Goal: Complete application form: Complete application form

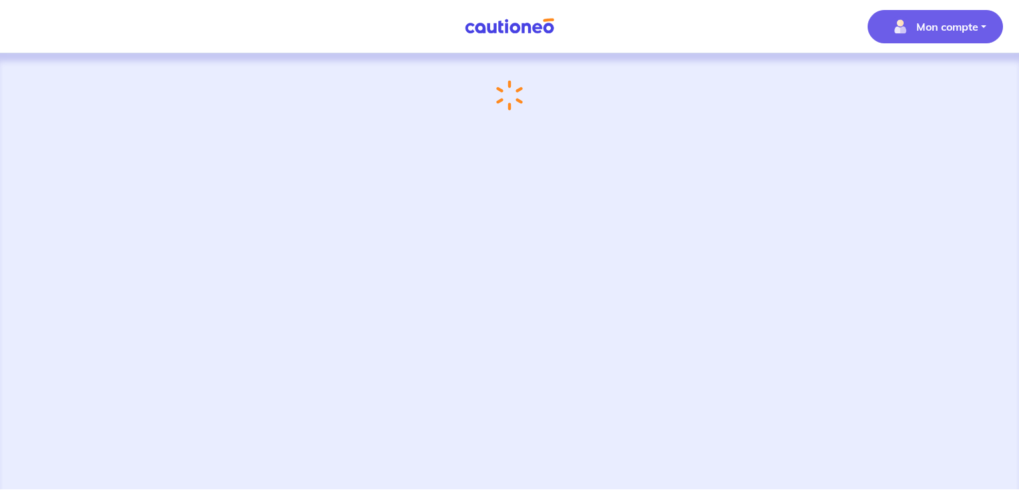
click at [983, 22] on button "Mon compte" at bounding box center [934, 26] width 135 height 33
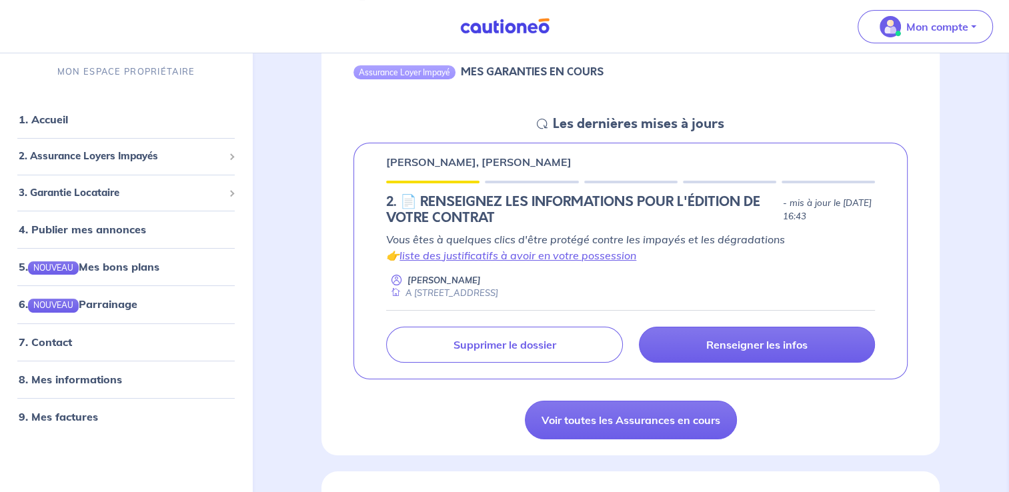
scroll to position [200, 0]
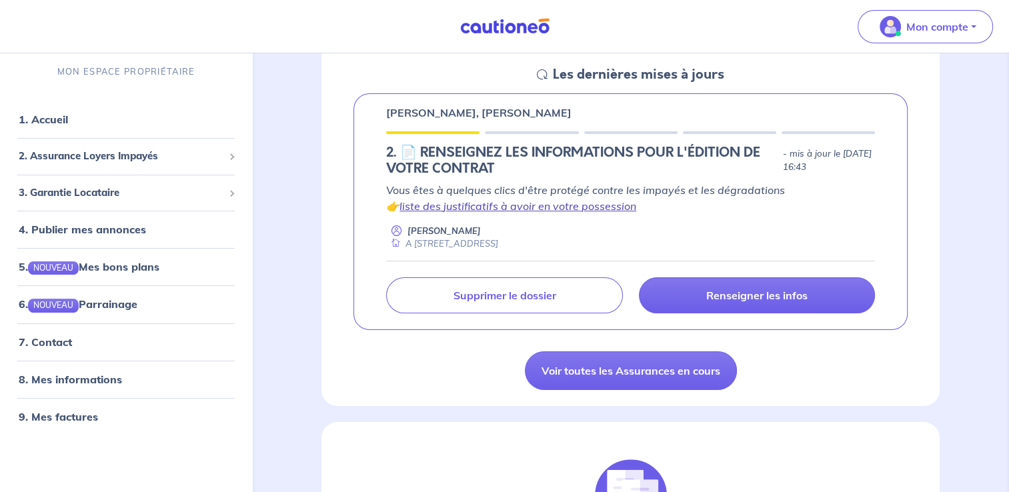
click at [560, 207] on link "liste des justificatifs à avoir en votre possession" at bounding box center [517, 205] width 237 height 13
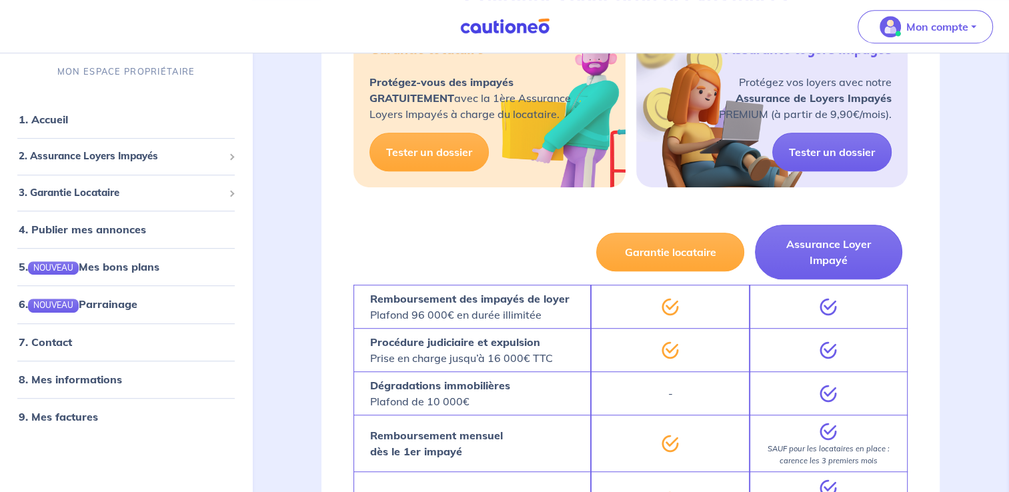
scroll to position [711, 0]
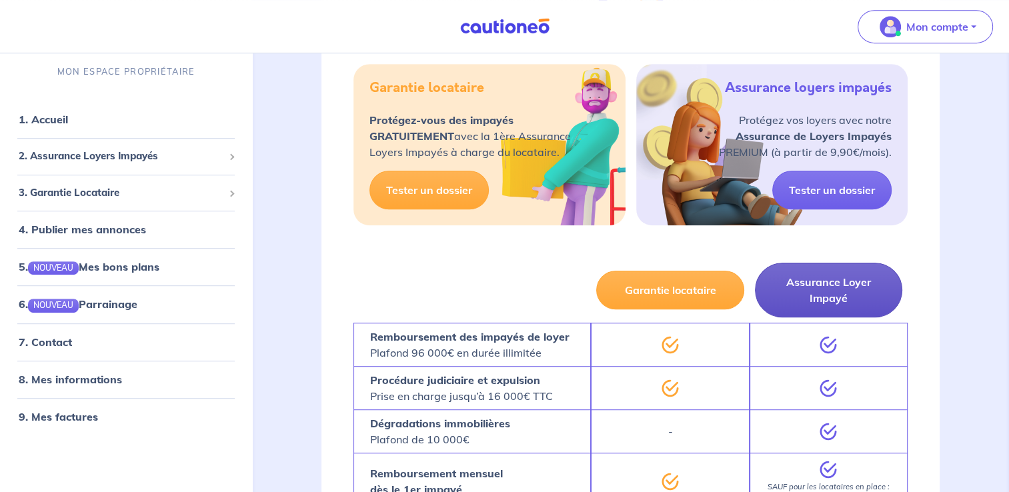
click at [824, 289] on button "Assurance Loyer Impayé" at bounding box center [828, 290] width 147 height 55
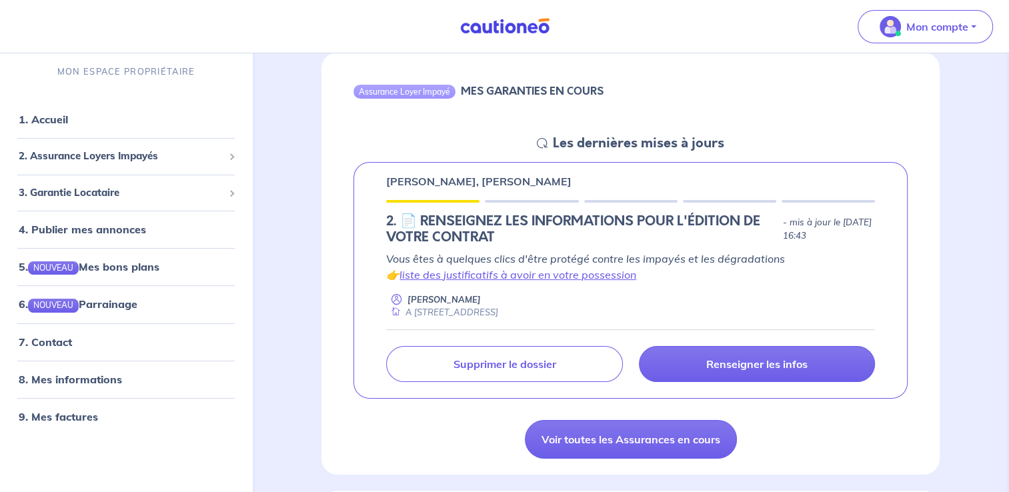
scroll to position [139, 0]
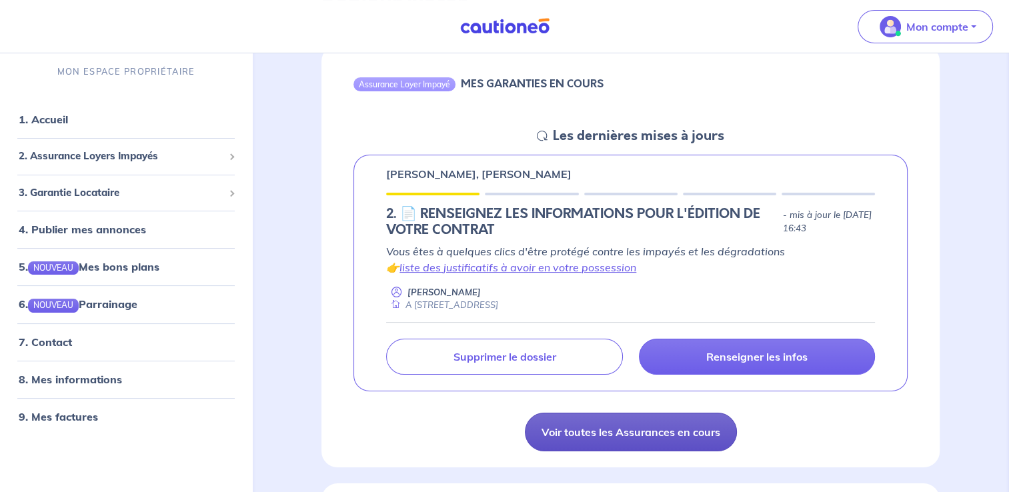
click at [608, 429] on link "Voir toutes les Assurances en cours" at bounding box center [631, 432] width 212 height 39
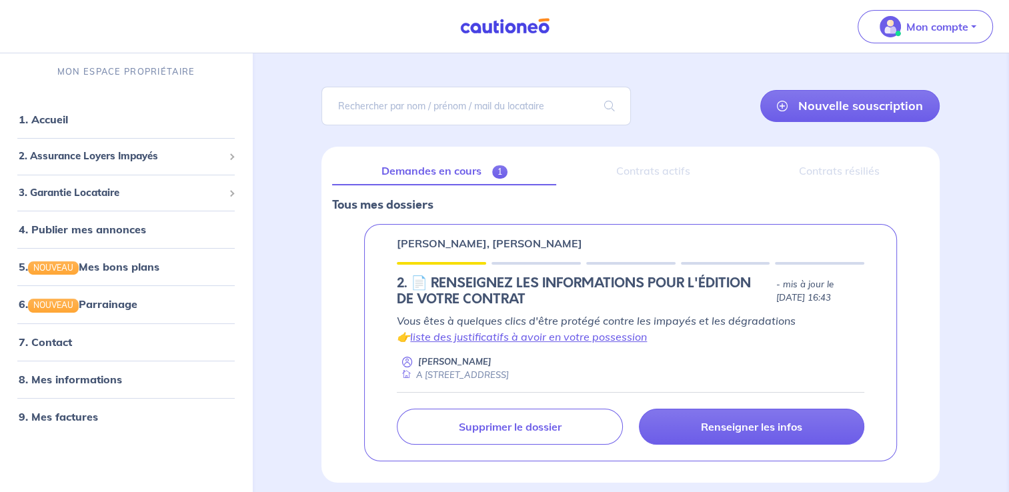
scroll to position [122, 0]
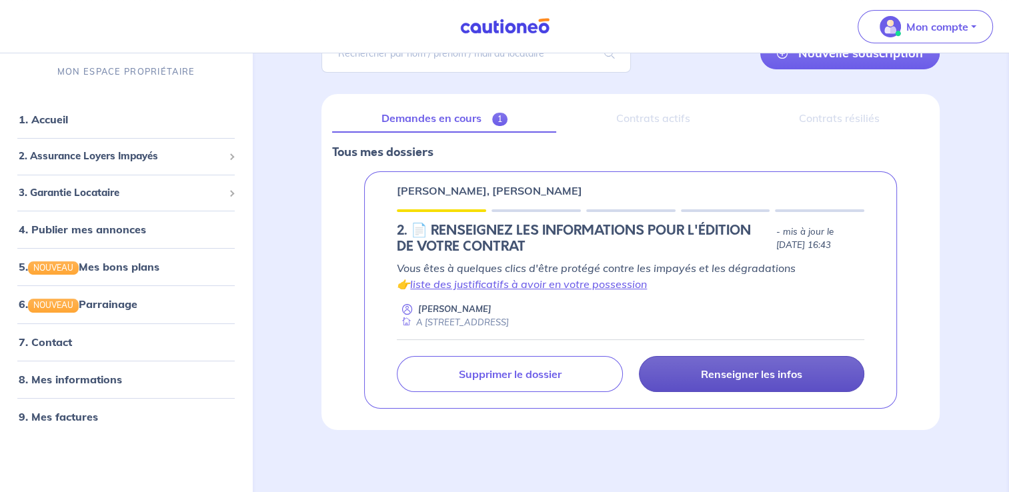
click at [773, 373] on p "Renseigner les infos" at bounding box center [751, 373] width 101 height 13
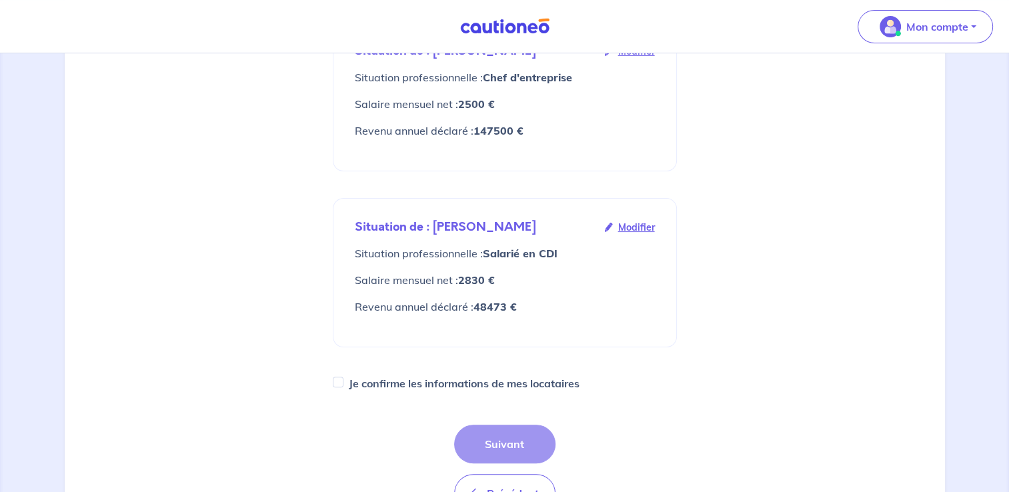
scroll to position [295, 0]
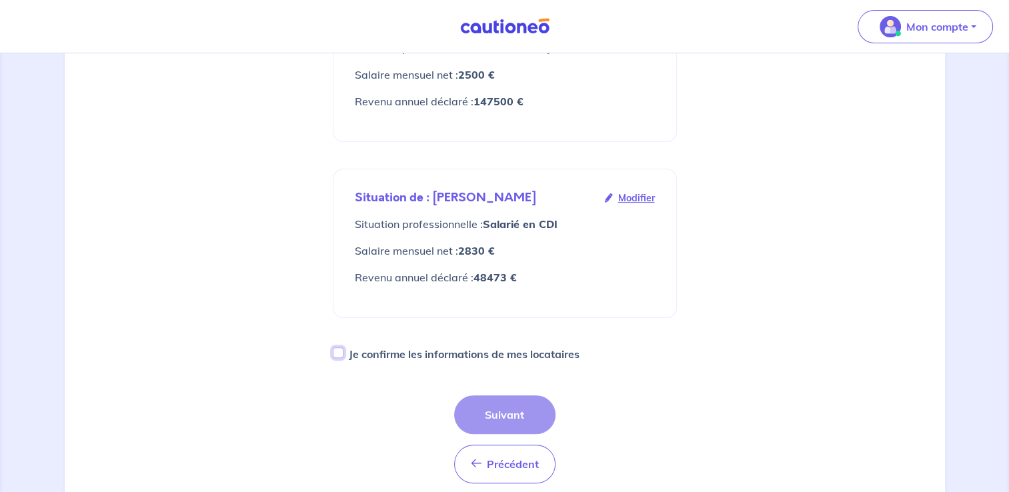
click at [340, 347] on input "Je confirme les informations de mes locataires" at bounding box center [338, 352] width 11 height 11
checkbox input "true"
click at [493, 395] on button "Suivant" at bounding box center [504, 414] width 101 height 39
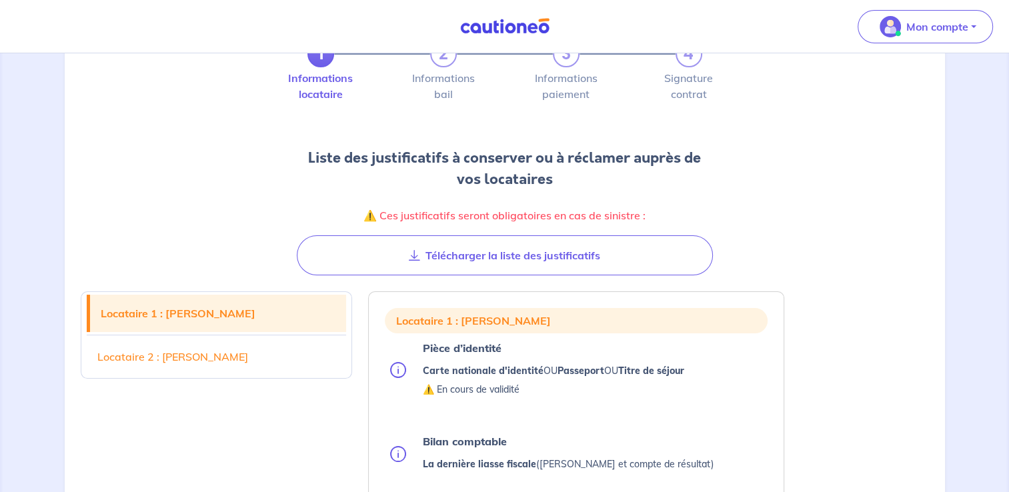
scroll to position [81, 0]
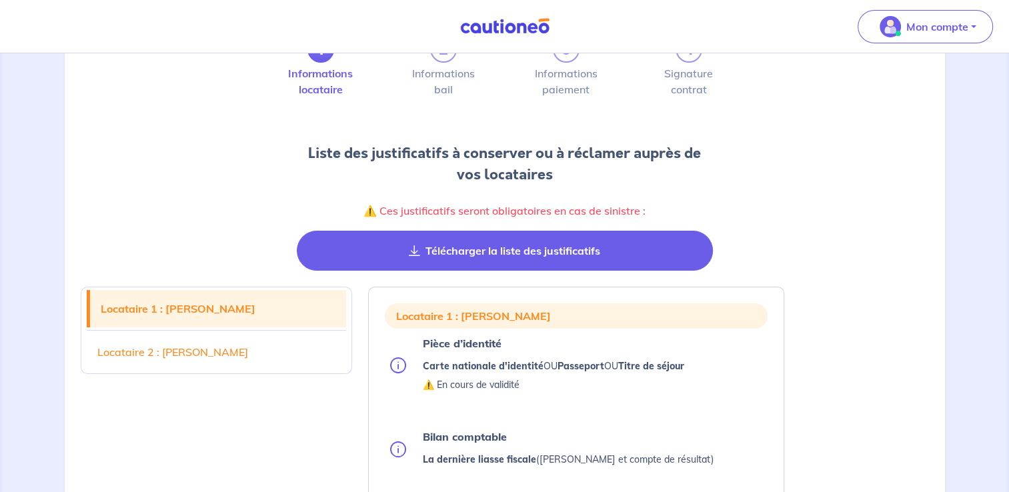
click at [492, 250] on button "Télécharger la liste des justificatifs" at bounding box center [505, 251] width 416 height 40
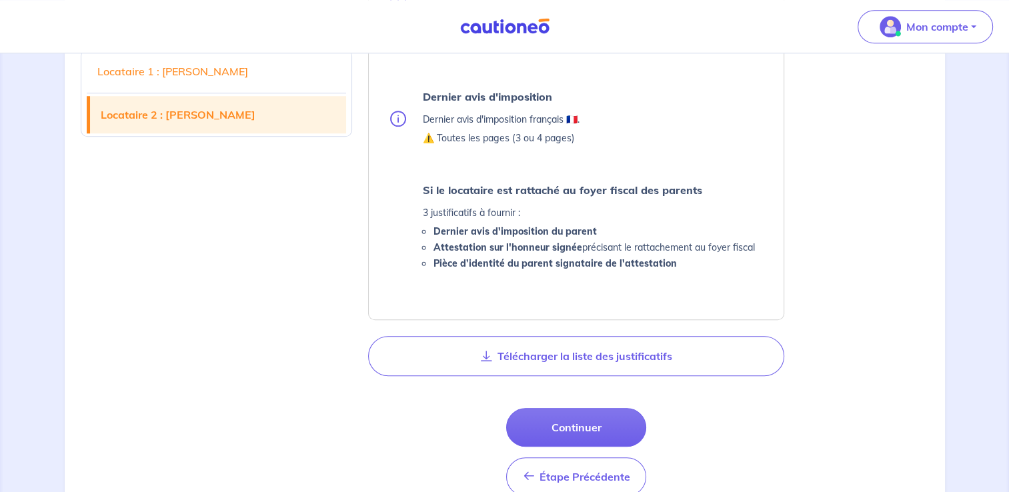
scroll to position [1195, 0]
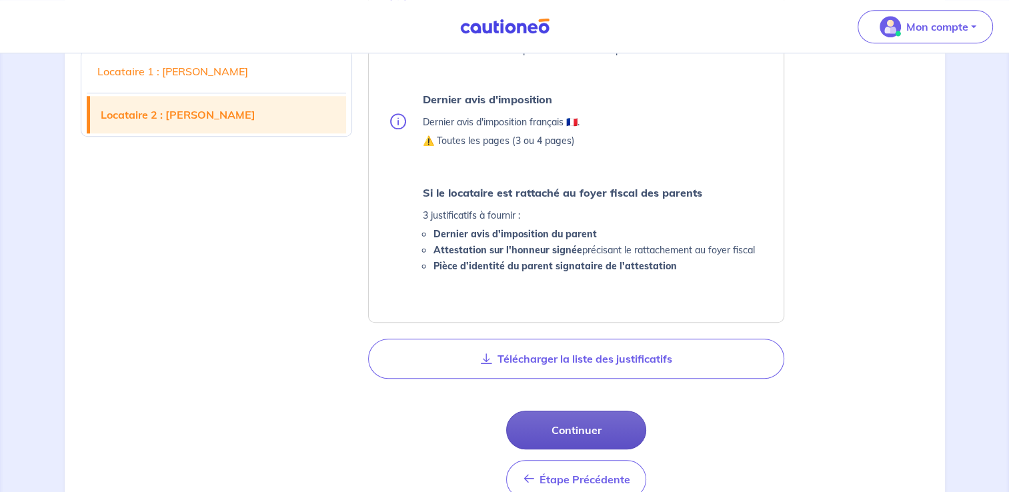
click at [584, 431] on button "Continuer" at bounding box center [576, 430] width 140 height 39
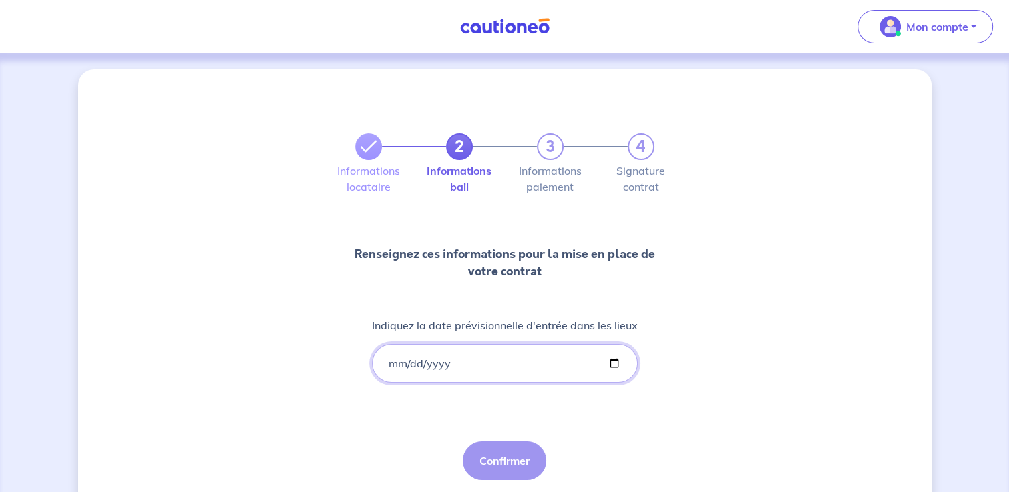
click at [395, 364] on input "Indiquez la date prévisionnelle d'entrée dans les lieux" at bounding box center [504, 363] width 265 height 39
click at [613, 364] on input "Indiquez la date prévisionnelle d'entrée dans les lieux" at bounding box center [504, 363] width 265 height 39
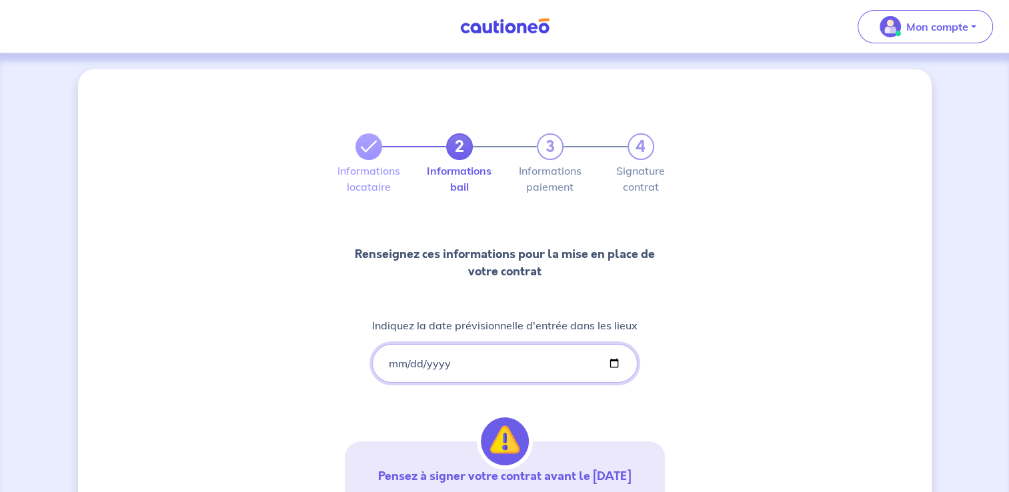
type input "[DATE]"
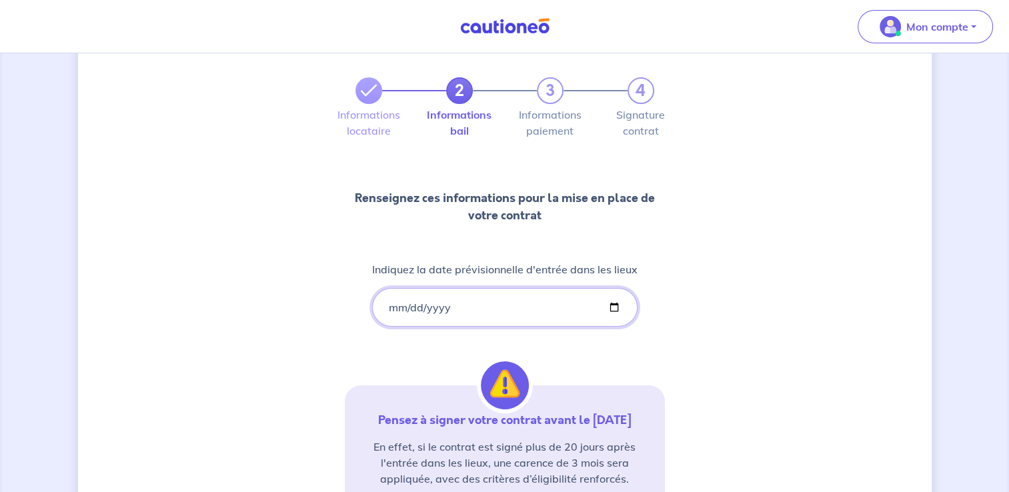
scroll to position [49, 0]
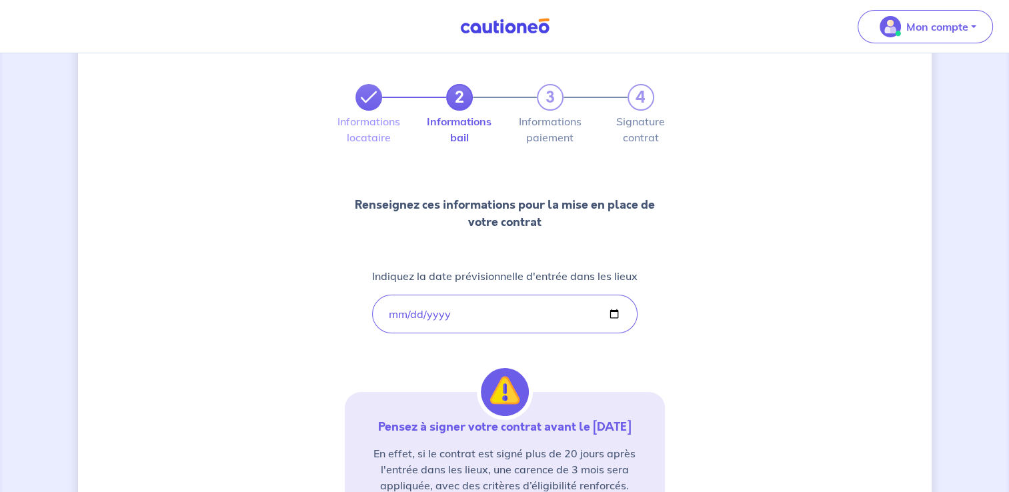
click at [368, 97] on icon at bounding box center [369, 97] width 16 height 16
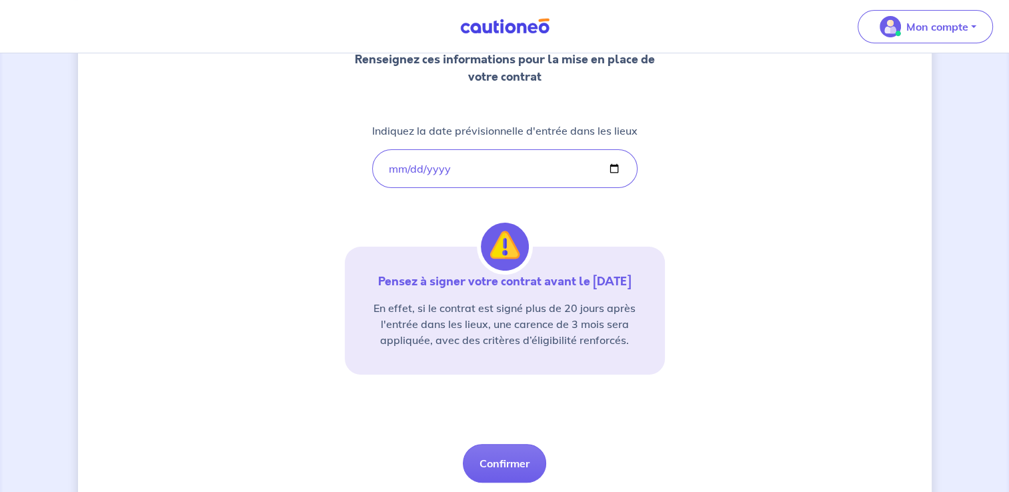
scroll to position [237, 0]
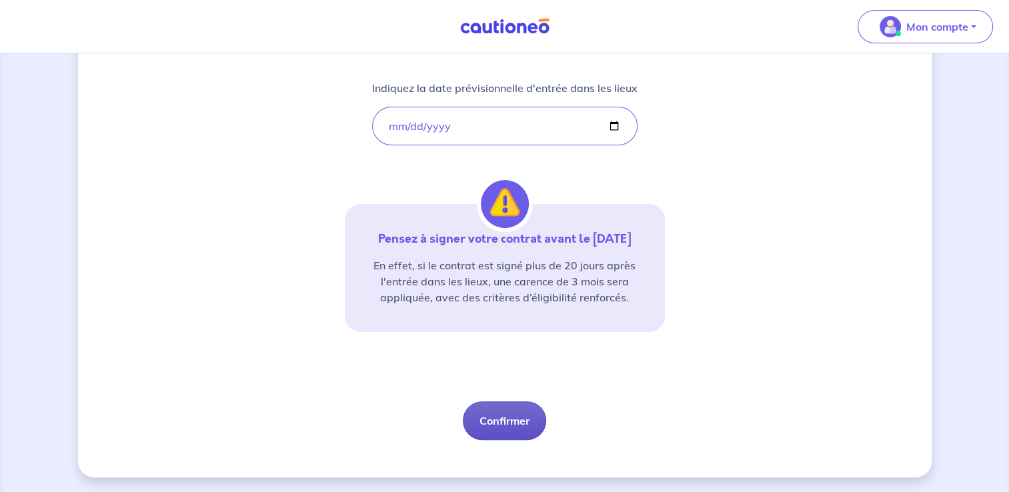
click at [516, 421] on button "Confirmer" at bounding box center [504, 420] width 83 height 39
select select "FR"
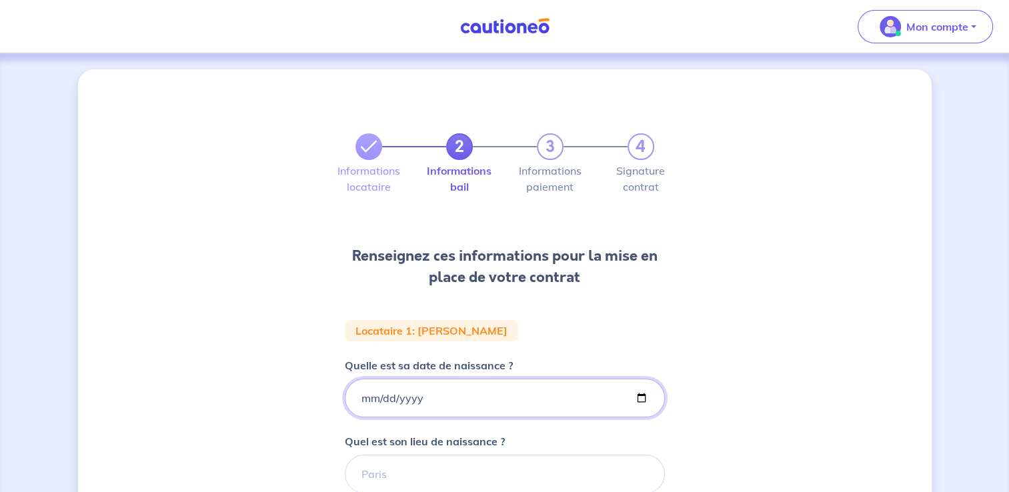
click at [359, 397] on input "Quelle est sa date de naissance ?" at bounding box center [505, 398] width 320 height 39
type input "[DATE]"
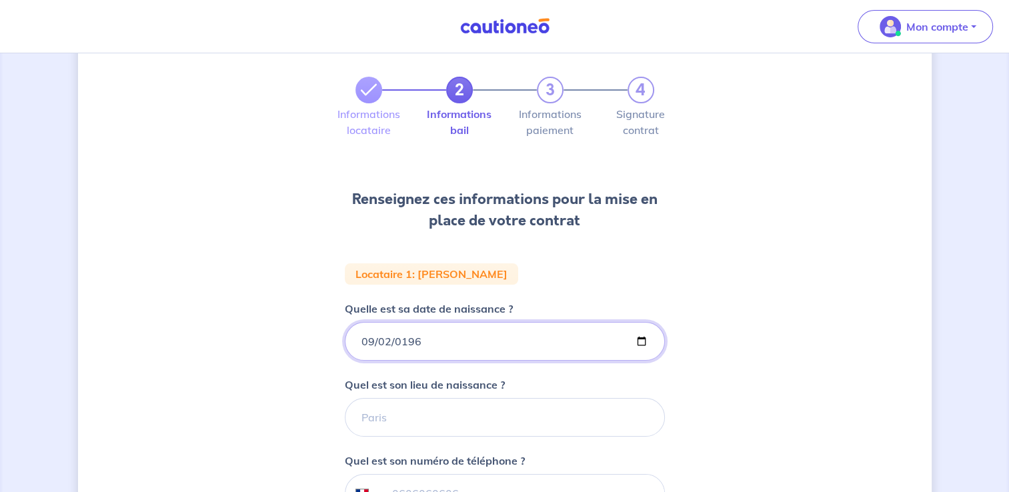
scroll to position [72, 0]
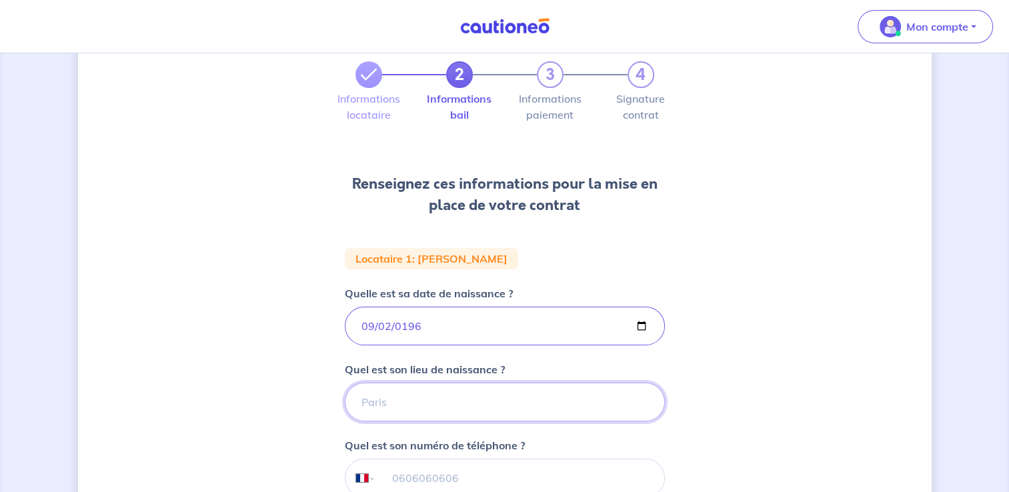
click at [390, 399] on input "Quel est son lieu de naissance ?" at bounding box center [505, 402] width 320 height 39
click at [362, 400] on input "Beyrouth" at bounding box center [505, 402] width 320 height 39
type input "[PERSON_NAME][GEOGRAPHIC_DATA]"
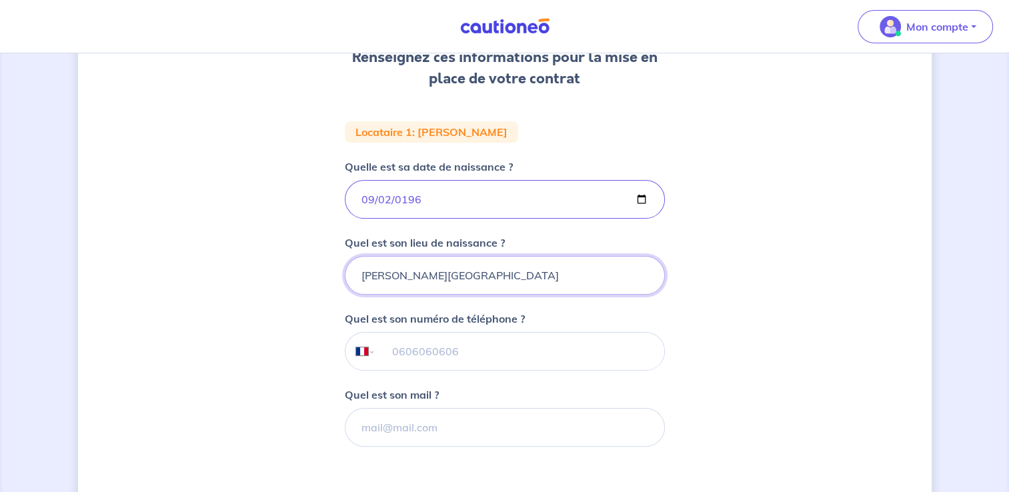
scroll to position [167, 0]
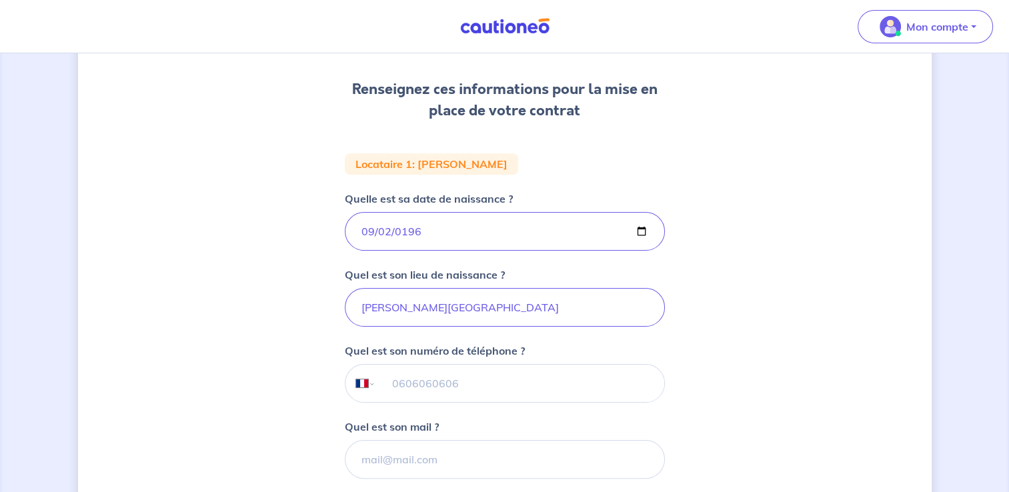
click at [463, 383] on input "tel" at bounding box center [519, 383] width 288 height 37
type input "06 30 29 32 49"
click at [440, 457] on input "Quel est son mail ?" at bounding box center [505, 459] width 320 height 39
click at [395, 455] on input "Quel est son mail ?" at bounding box center [505, 459] width 320 height 39
paste input "[PERSON_NAME][EMAIL_ADDRESS][DOMAIN_NAME]"
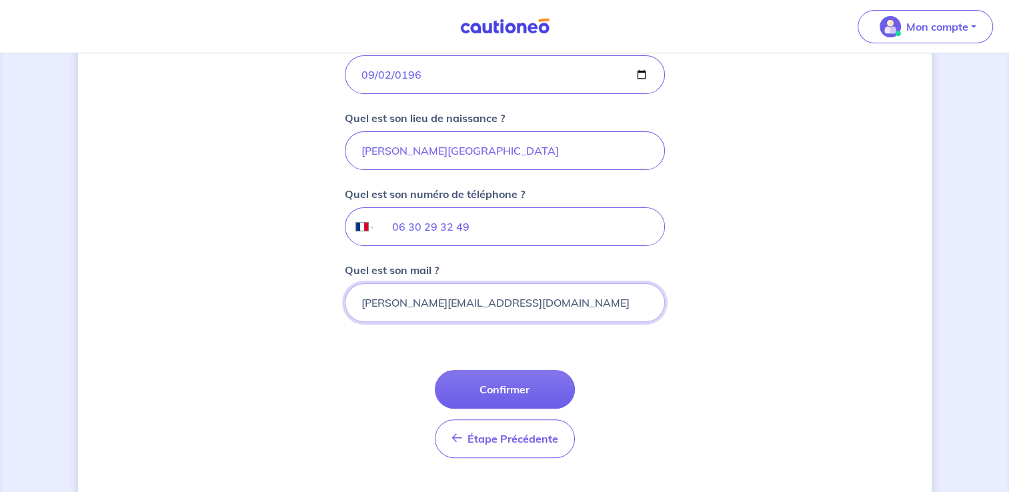
scroll to position [351, 0]
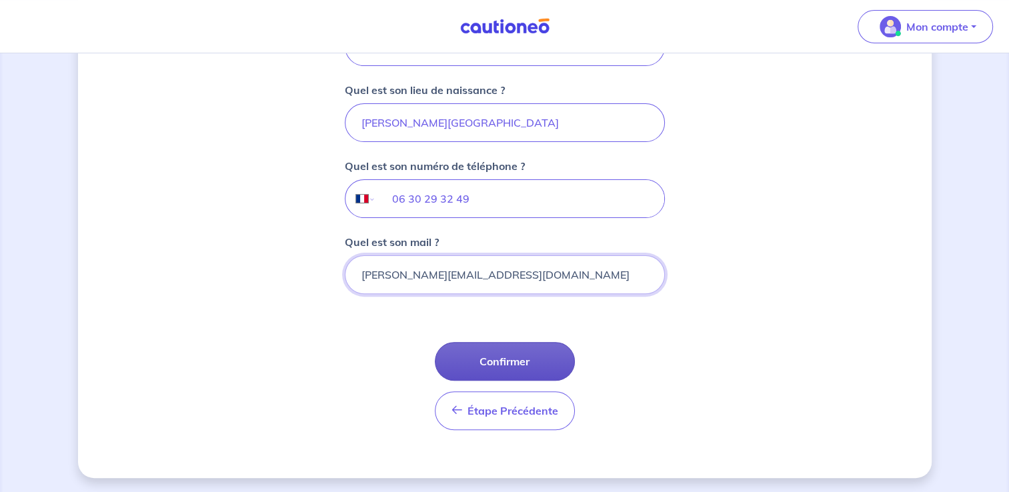
type input "[PERSON_NAME][EMAIL_ADDRESS][DOMAIN_NAME]"
click at [513, 353] on button "Confirmer" at bounding box center [505, 361] width 140 height 39
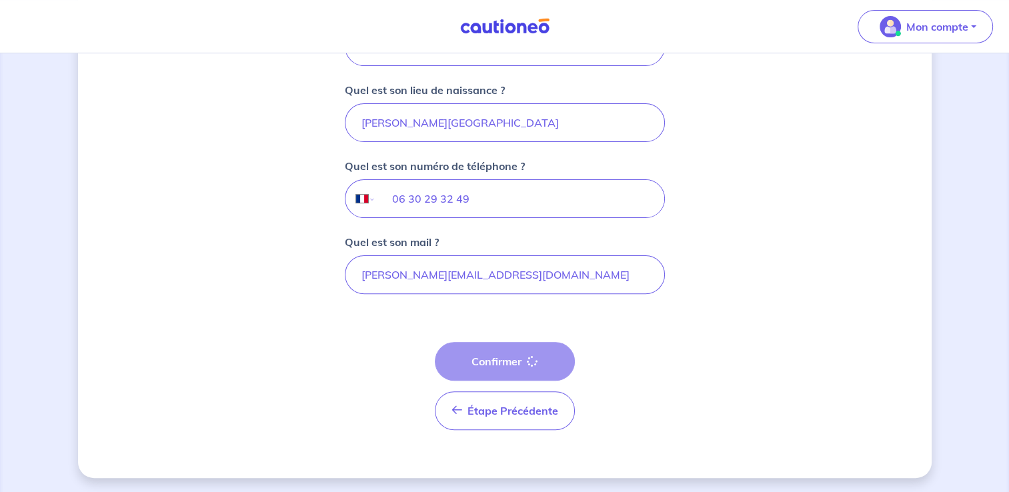
select select "FR"
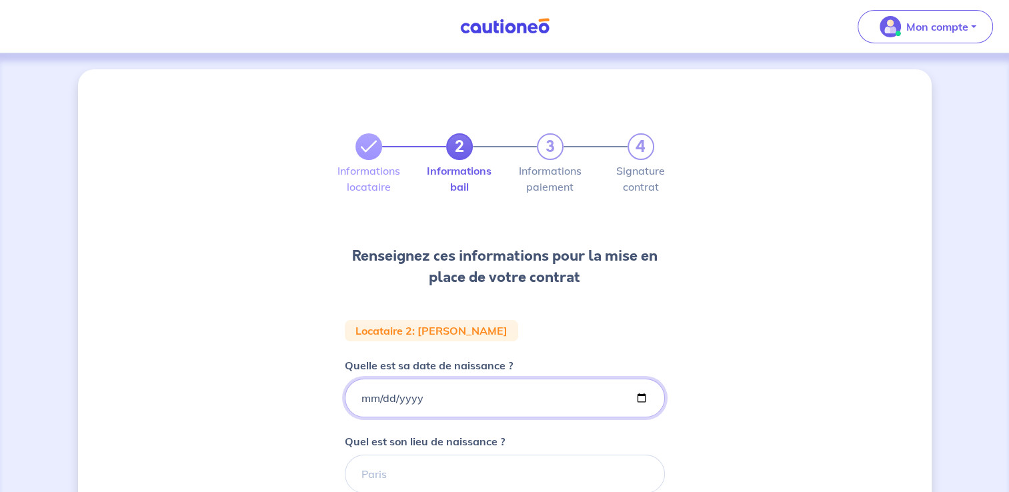
click at [361, 397] on input "Quelle est sa date de naissance ?" at bounding box center [505, 398] width 320 height 39
type input "[DATE]"
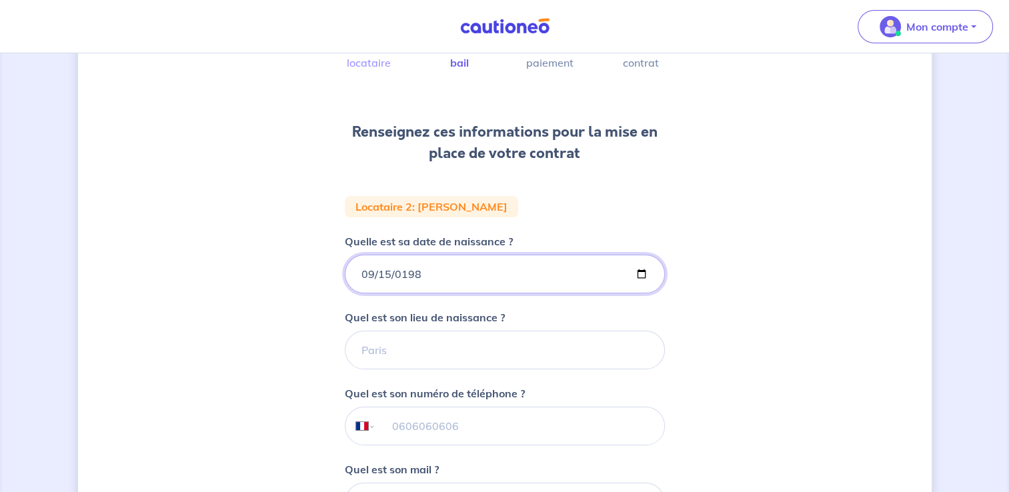
scroll to position [163, 0]
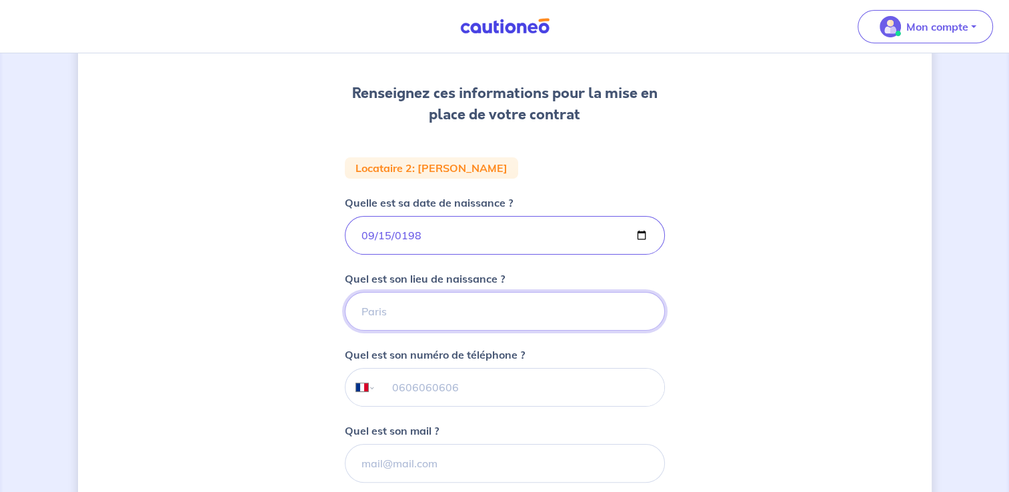
click at [411, 315] on input "Quel est son lieu de naissance ?" at bounding box center [505, 311] width 320 height 39
type input "[GEOGRAPHIC_DATA] - [GEOGRAPHIC_DATA]"
click at [485, 392] on input "tel" at bounding box center [519, 387] width 288 height 37
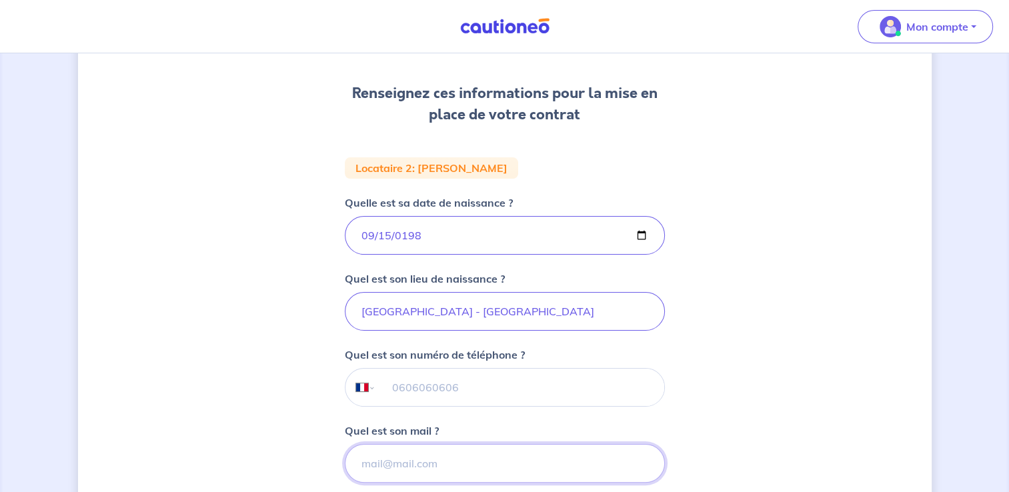
click at [396, 463] on input "Quel est son mail ?" at bounding box center [505, 463] width 320 height 39
type input "[EMAIL_ADDRESS][DOMAIN_NAME]"
click at [475, 384] on input "tel" at bounding box center [519, 387] width 288 height 37
type input "06 30 29 32 49"
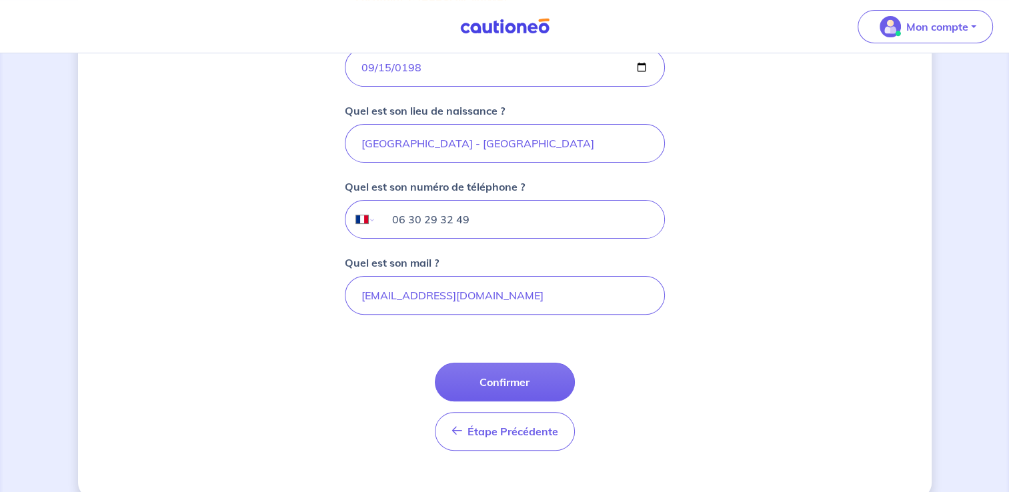
scroll to position [336, 0]
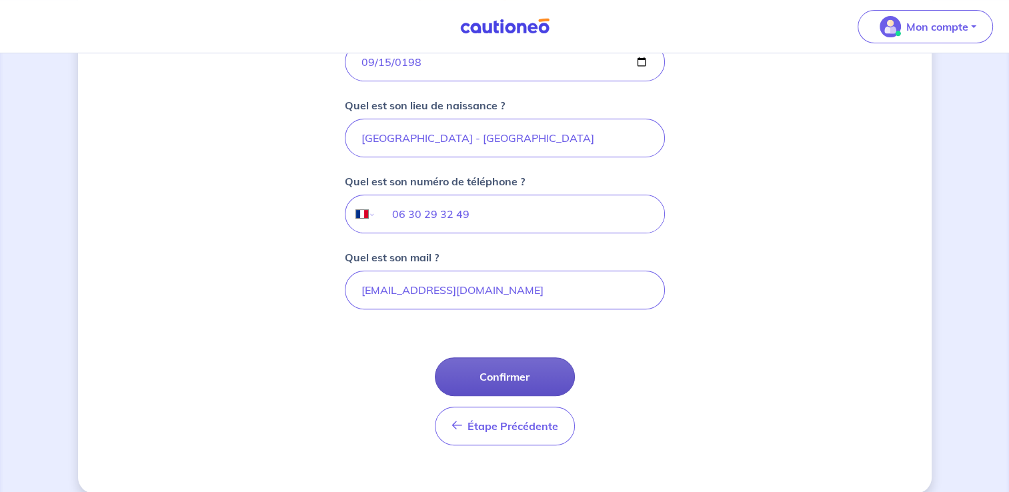
click at [523, 376] on button "Confirmer" at bounding box center [505, 376] width 140 height 39
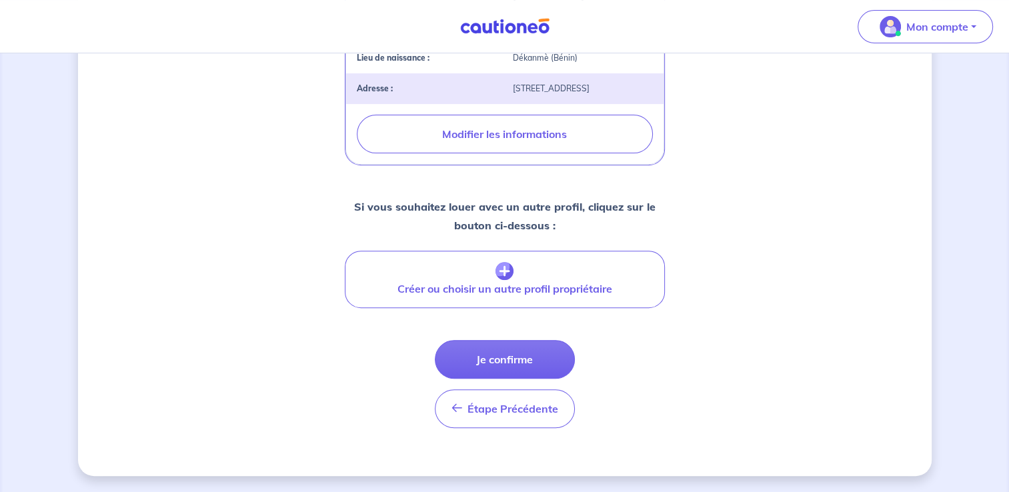
scroll to position [478, 0]
click at [525, 365] on button "Je confirme" at bounding box center [505, 359] width 140 height 39
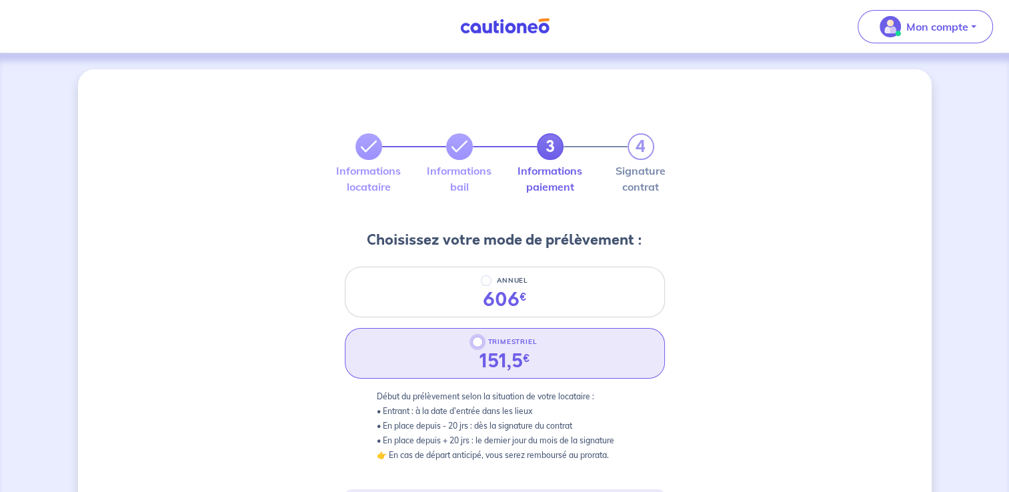
click at [475, 342] on input "TRIMESTRIEL" at bounding box center [477, 342] width 11 height 11
radio input "true"
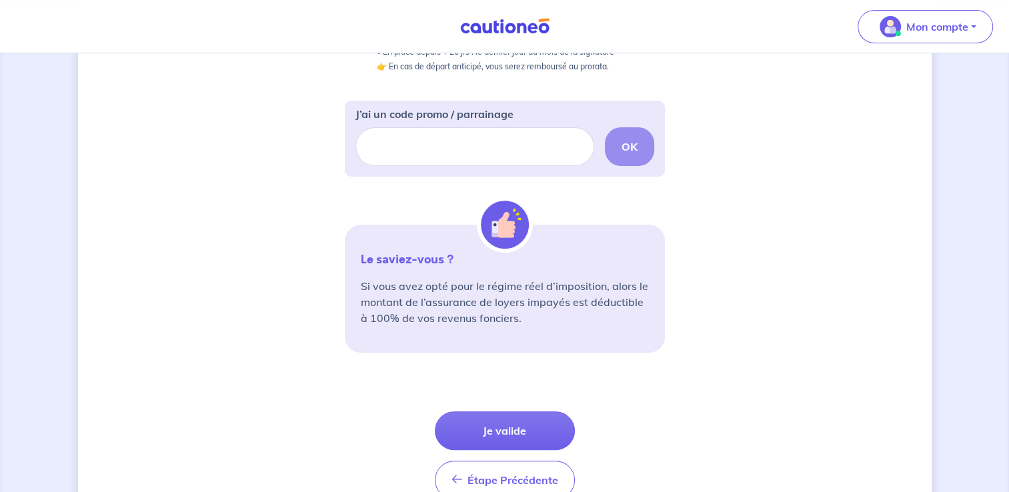
scroll to position [392, 0]
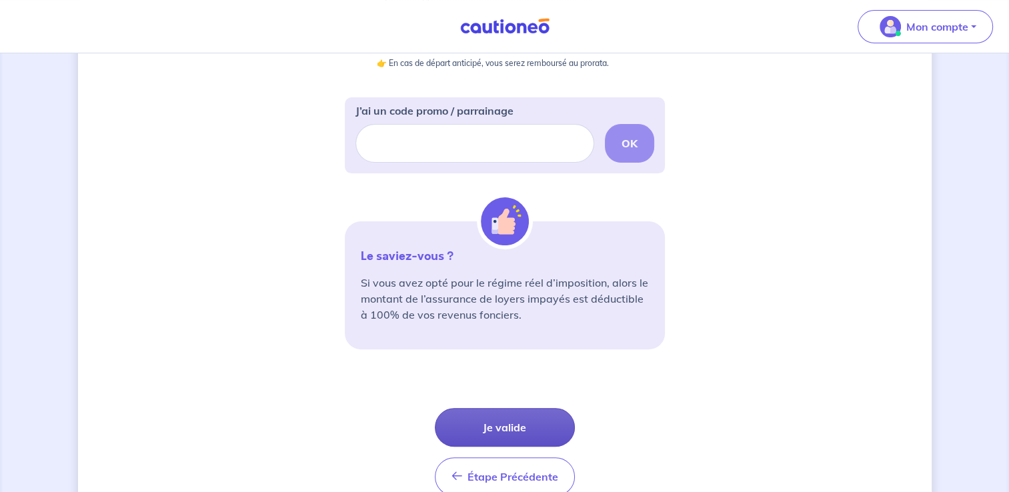
click at [511, 423] on button "Je valide" at bounding box center [505, 427] width 140 height 39
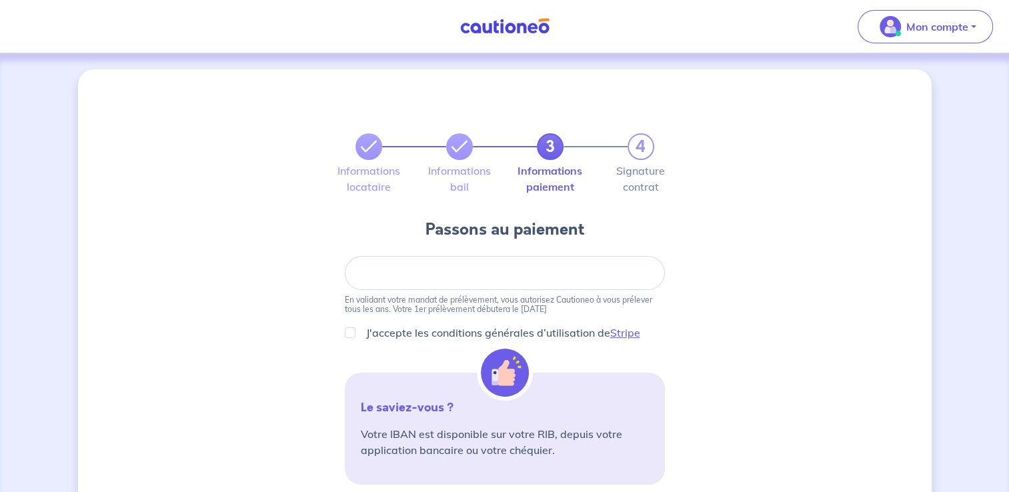
click at [561, 312] on p "En validant votre mandat de prélèvement, vous autorisez Cautioneo à vous prélev…" at bounding box center [505, 304] width 320 height 19
click at [369, 141] on icon at bounding box center [369, 147] width 16 height 16
click at [371, 145] on icon at bounding box center [369, 147] width 16 height 16
click at [460, 151] on icon at bounding box center [459, 147] width 16 height 16
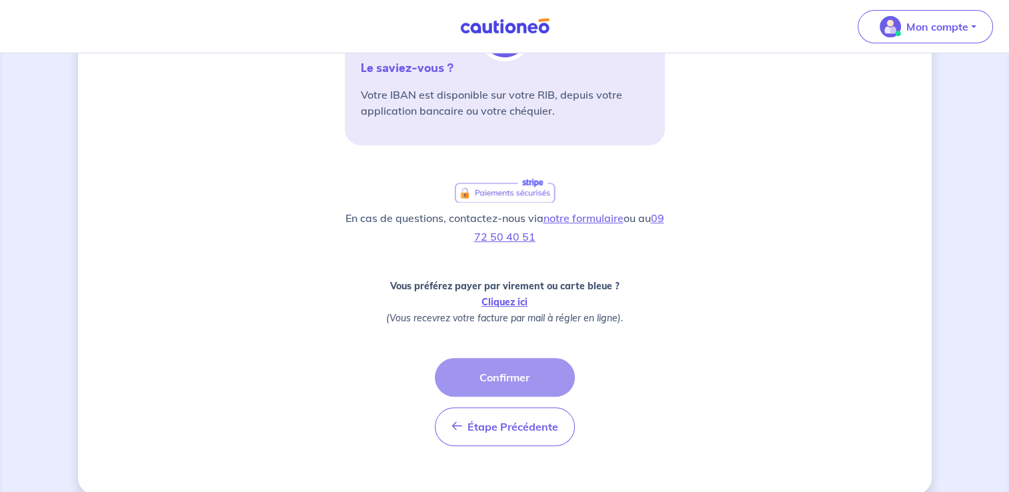
scroll to position [355, 0]
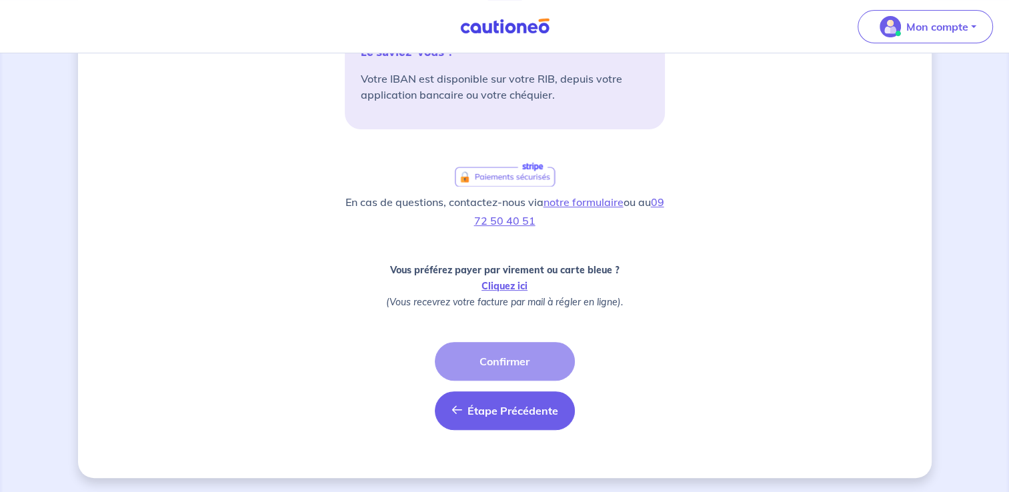
click at [519, 404] on span "Étape Précédente" at bounding box center [512, 410] width 91 height 13
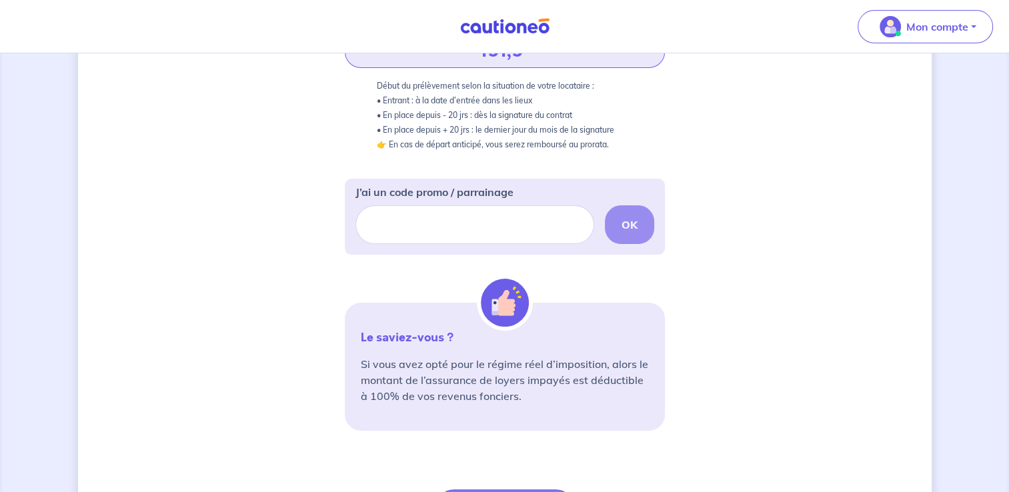
scroll to position [459, 0]
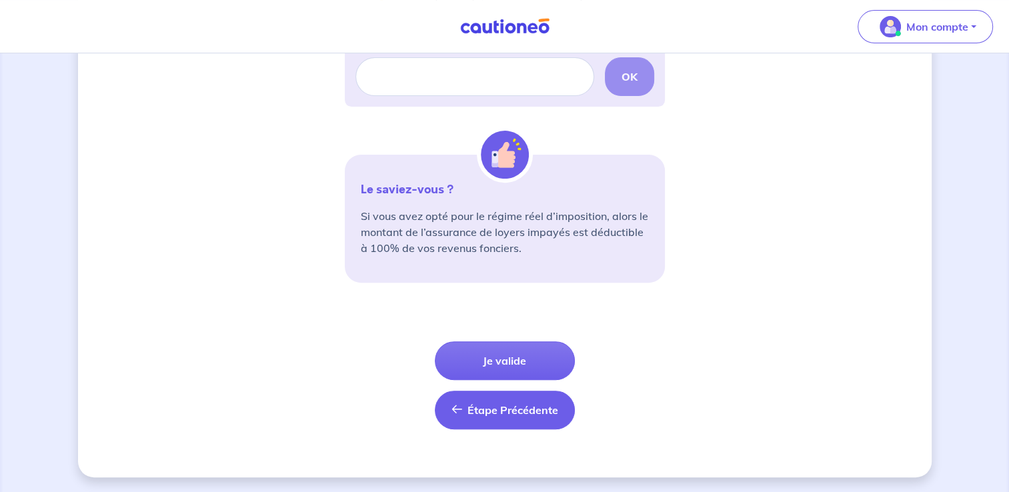
click at [542, 412] on span "Étape Précédente" at bounding box center [512, 409] width 91 height 13
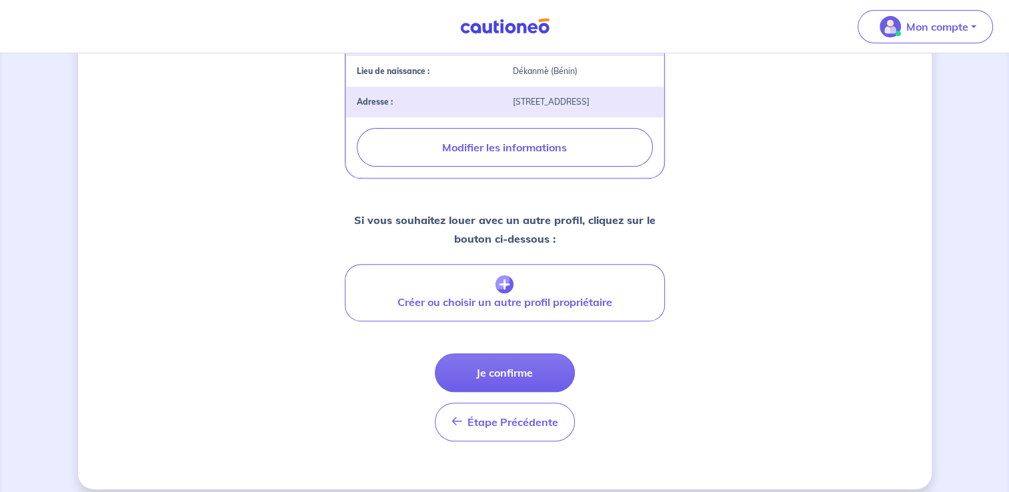
scroll to position [478, 0]
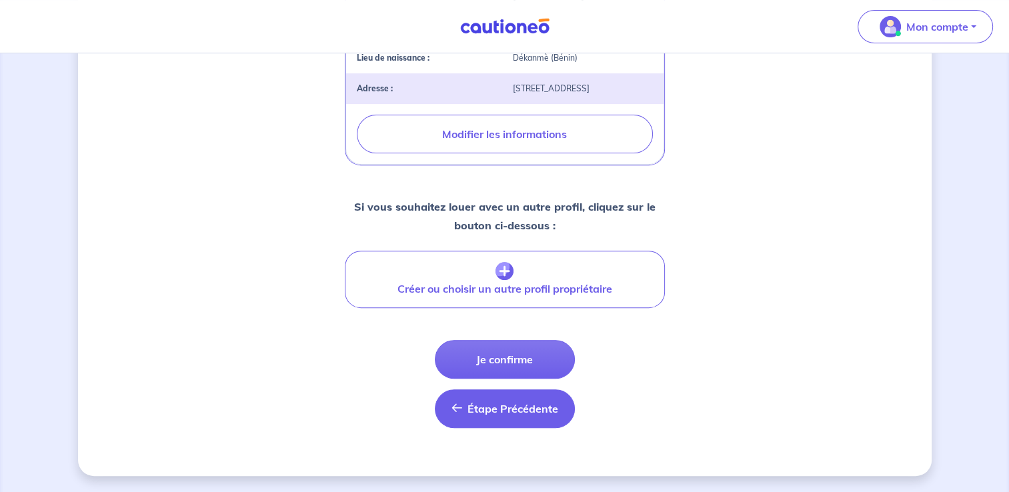
click at [509, 410] on span "Étape Précédente" at bounding box center [512, 408] width 91 height 13
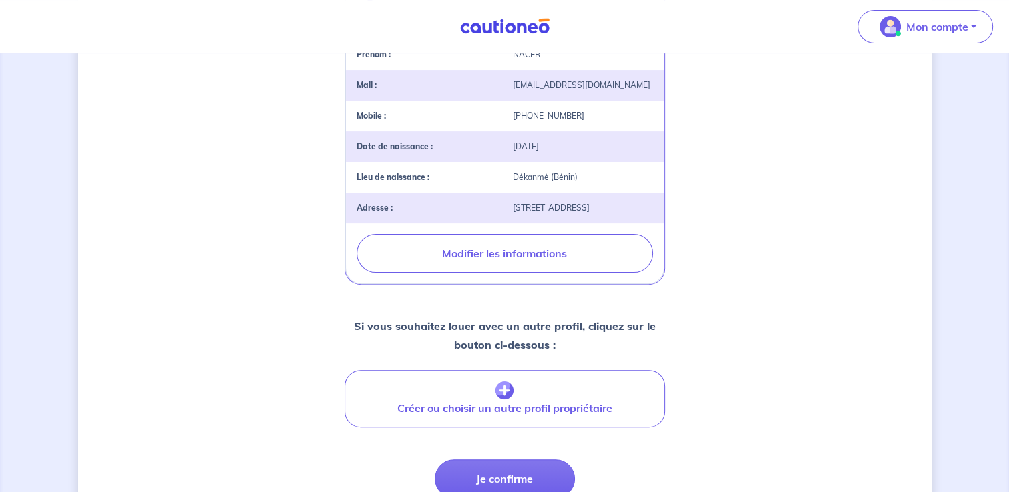
select select "FR"
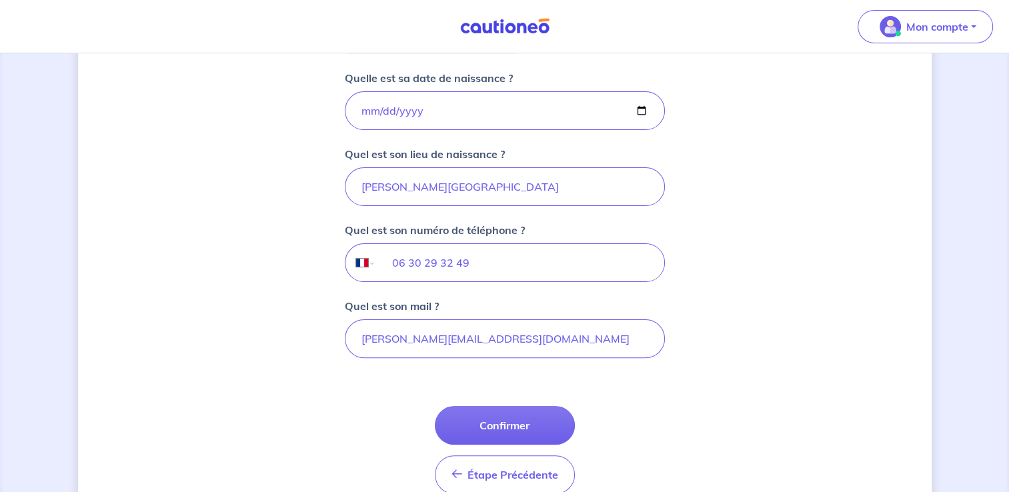
scroll to position [351, 0]
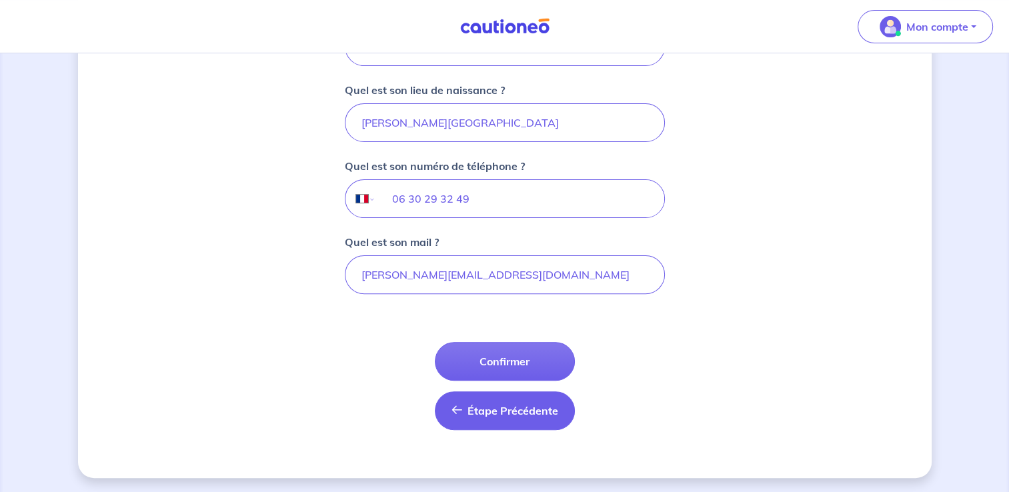
click at [529, 411] on span "Étape Précédente" at bounding box center [512, 410] width 91 height 13
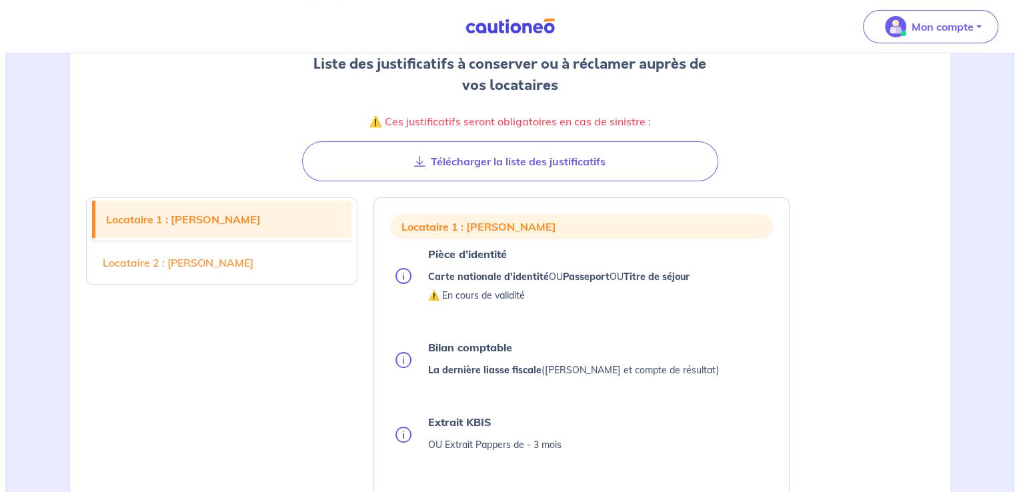
scroll to position [237, 0]
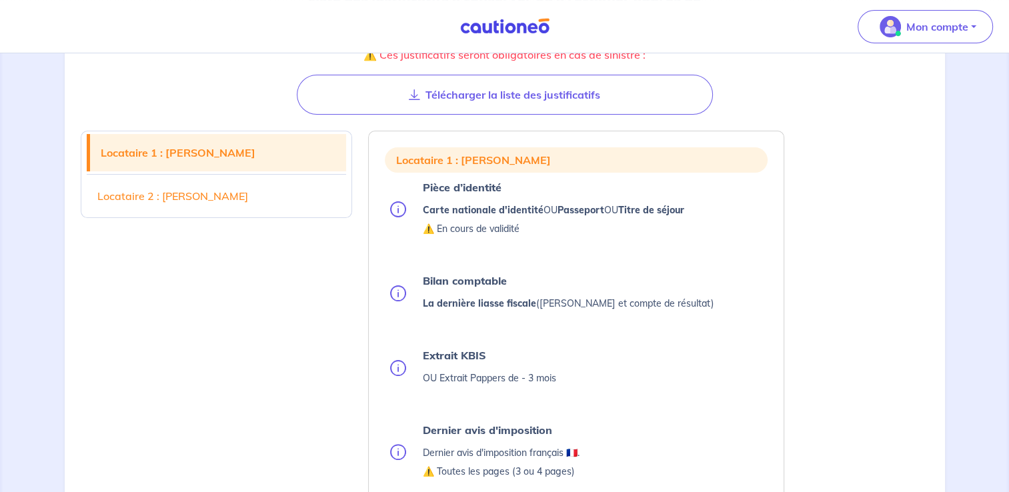
click at [397, 207] on img at bounding box center [398, 209] width 16 height 16
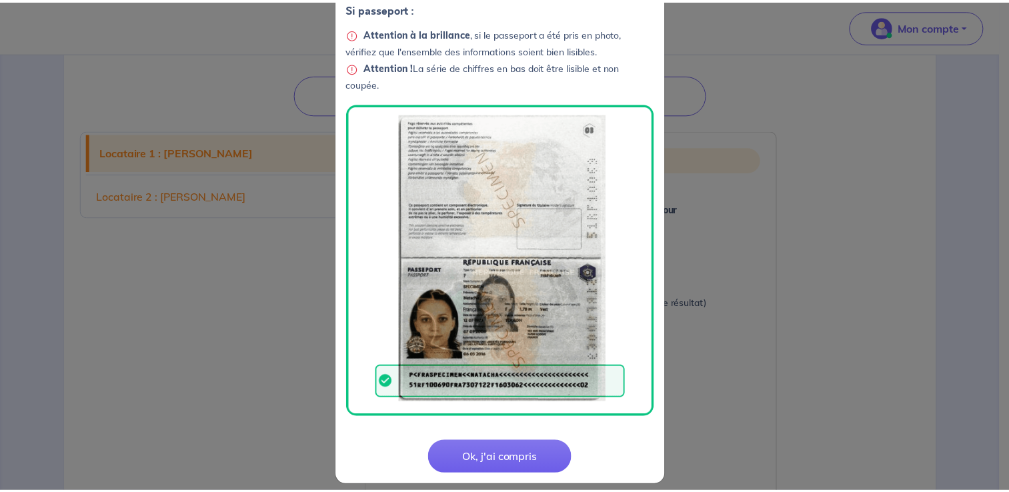
scroll to position [432, 0]
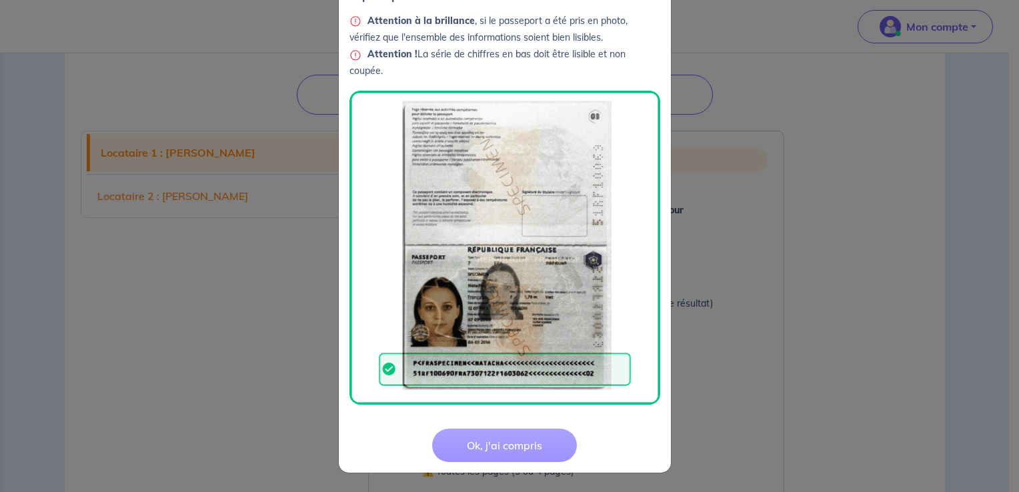
click at [519, 445] on button "Ok, j'ai compris" at bounding box center [504, 445] width 145 height 33
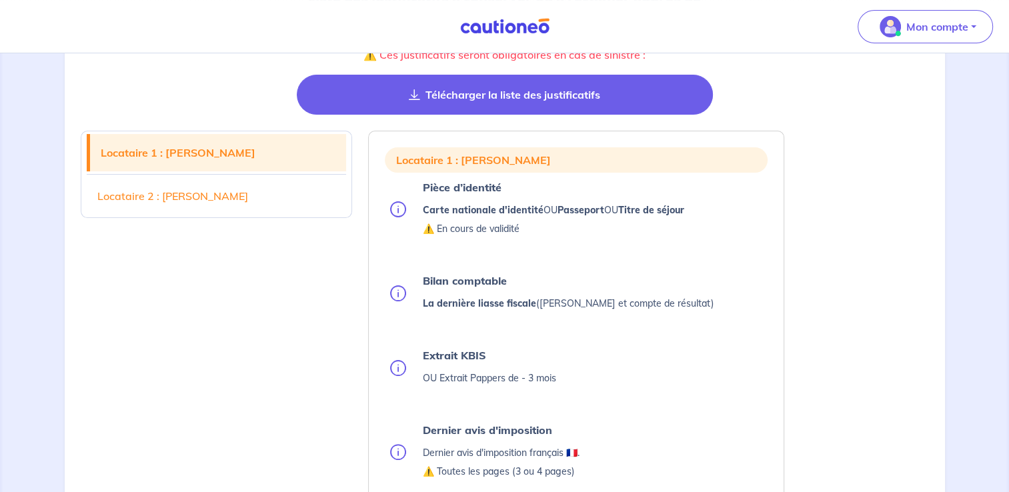
click at [509, 97] on button "Télécharger la liste des justificatifs" at bounding box center [505, 95] width 416 height 40
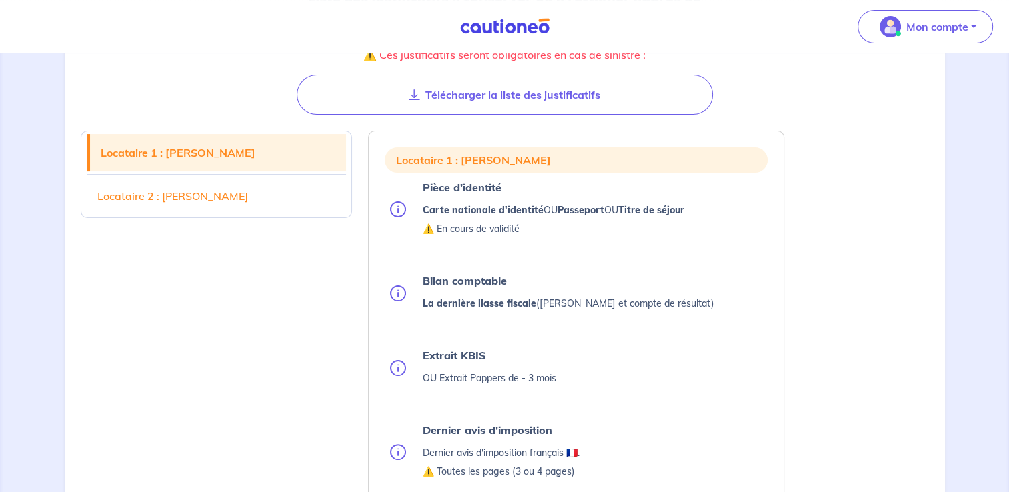
click at [187, 155] on link "Locataire 1 : [PERSON_NAME]" at bounding box center [218, 152] width 257 height 37
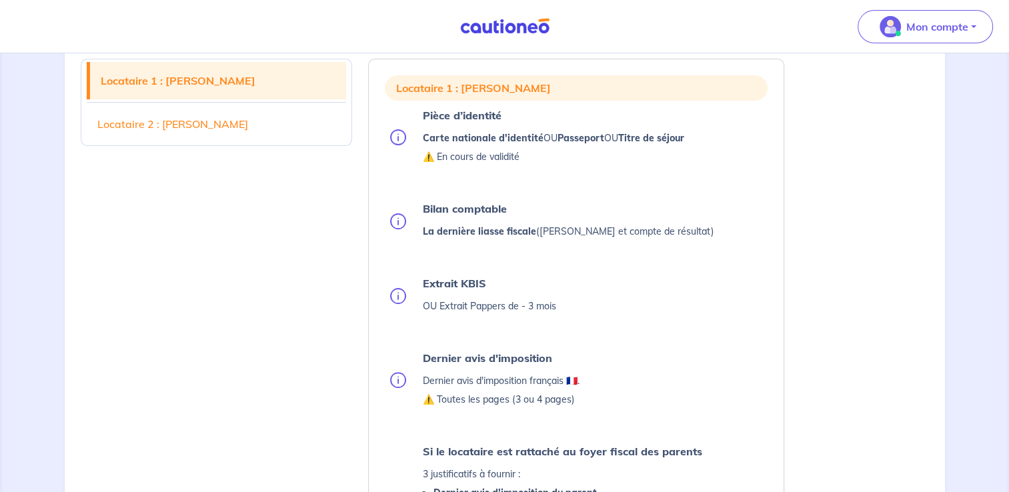
scroll to position [307, 0]
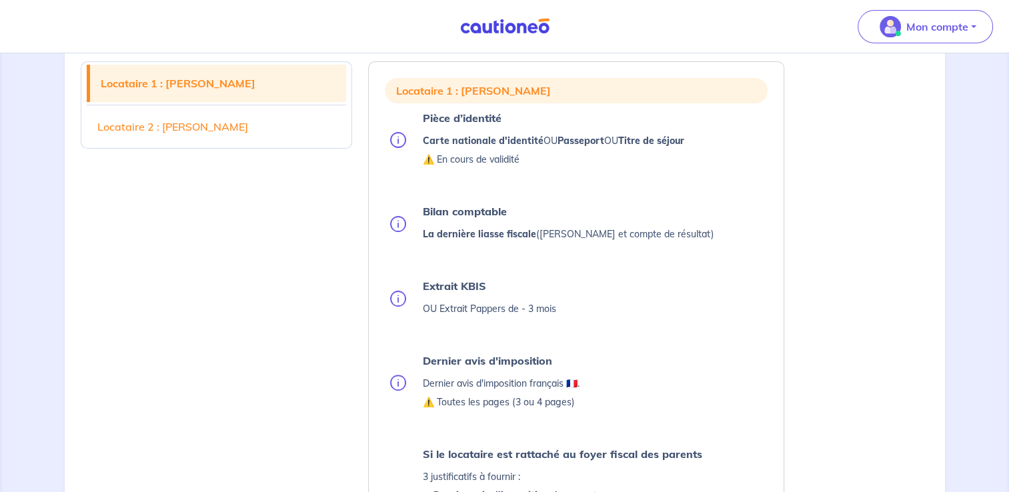
click at [205, 128] on link "Locataire 2 : [PERSON_NAME]" at bounding box center [217, 126] width 260 height 37
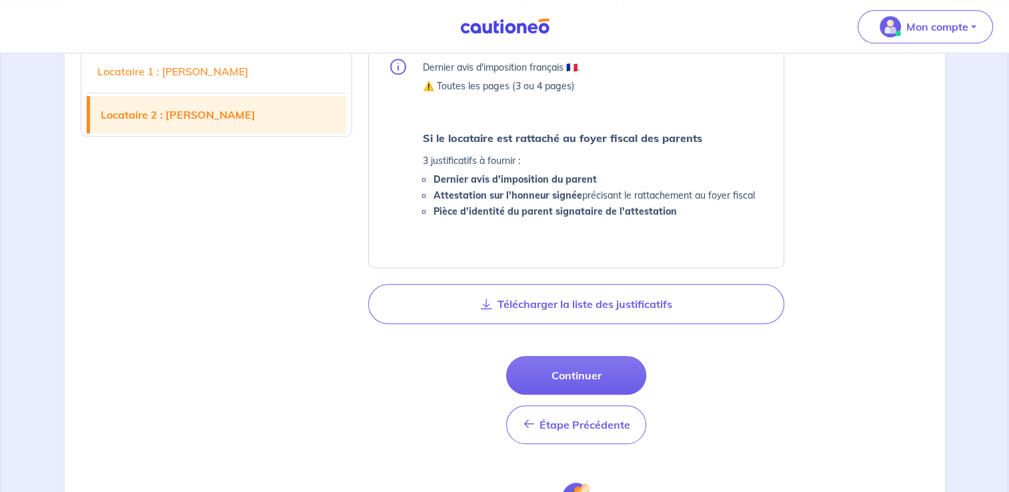
scroll to position [1267, 0]
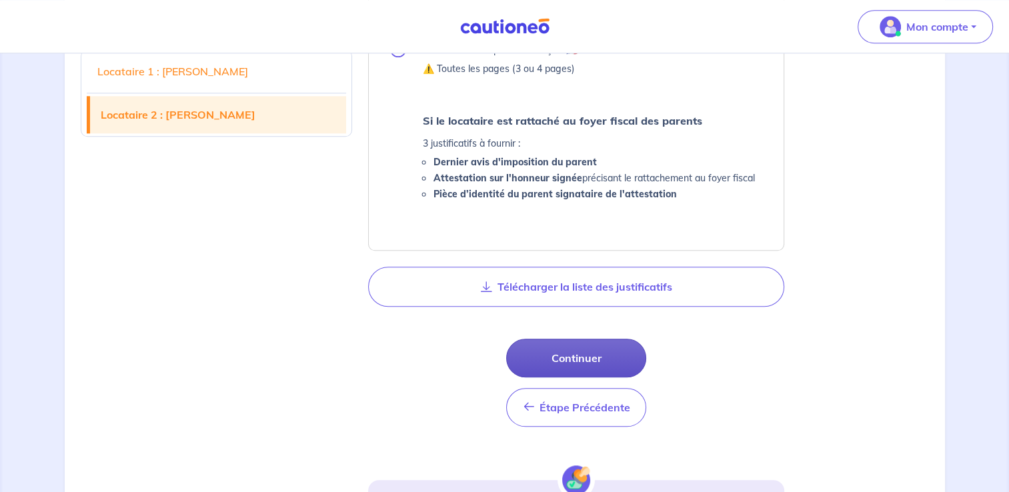
click at [607, 357] on button "Continuer" at bounding box center [576, 358] width 140 height 39
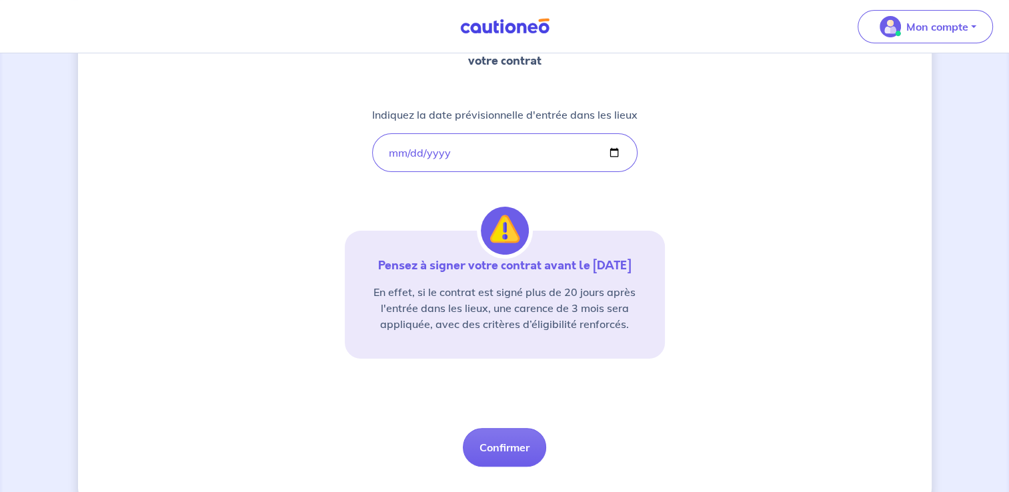
scroll to position [237, 0]
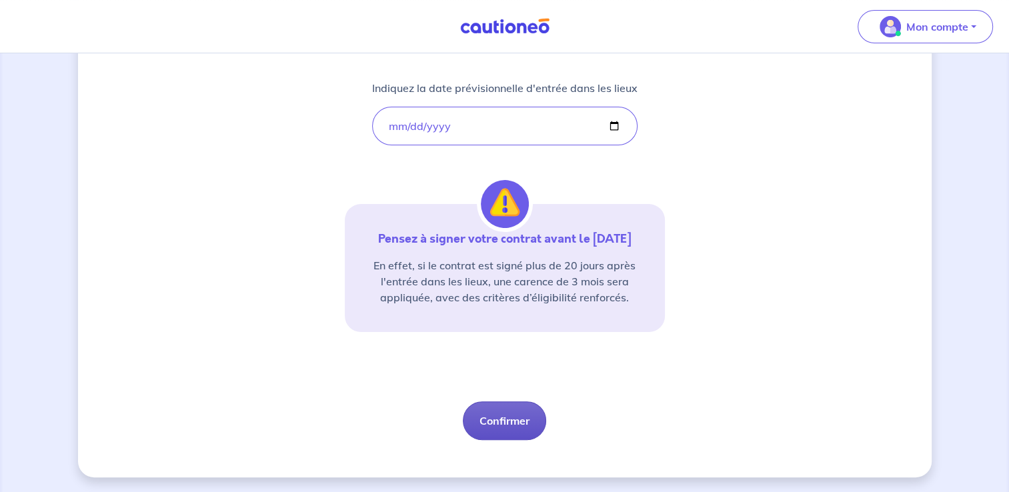
click at [517, 412] on button "Confirmer" at bounding box center [504, 420] width 83 height 39
select select "FR"
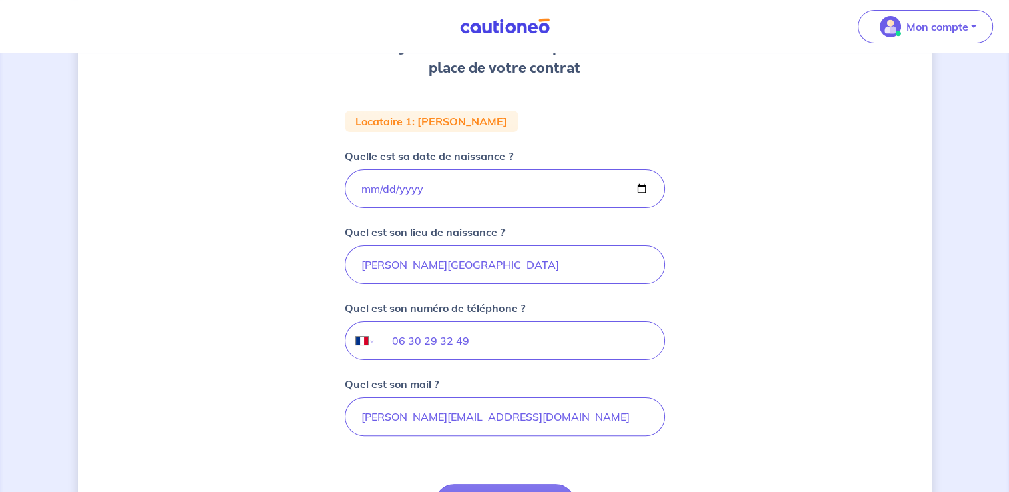
scroll to position [243, 0]
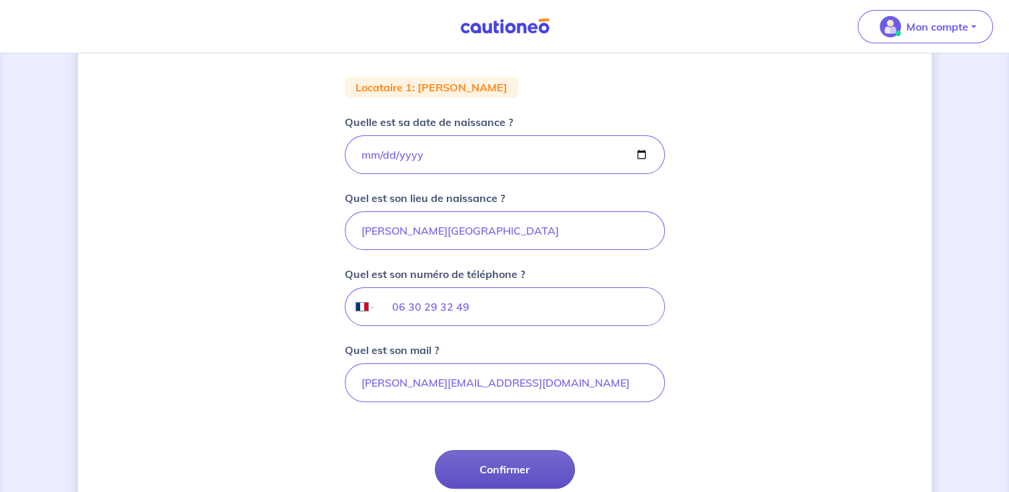
click at [541, 465] on button "Confirmer" at bounding box center [505, 469] width 140 height 39
select select "FR"
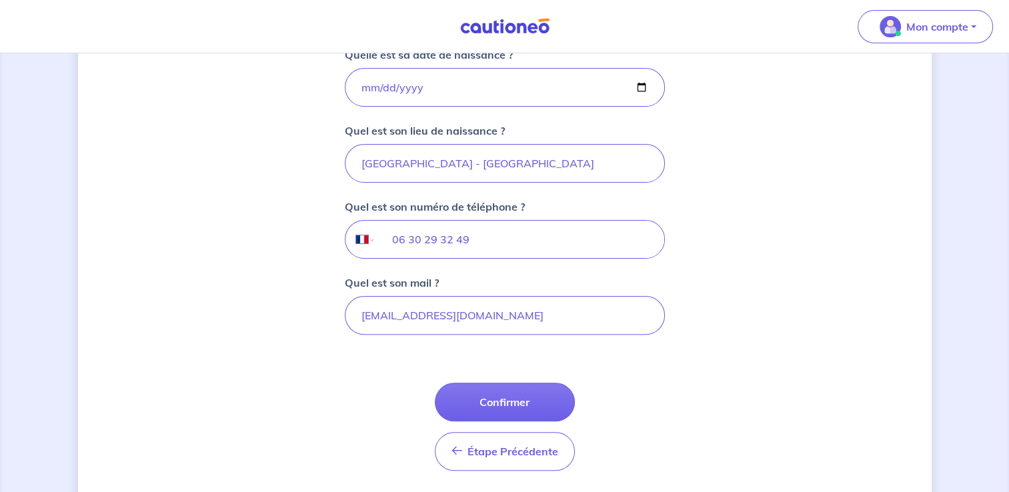
scroll to position [351, 0]
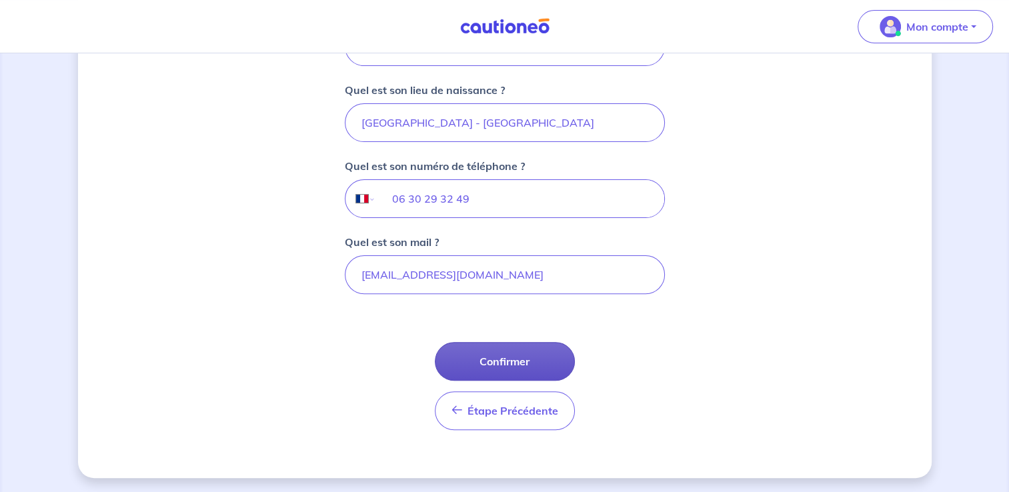
click at [505, 359] on button "Confirmer" at bounding box center [505, 361] width 140 height 39
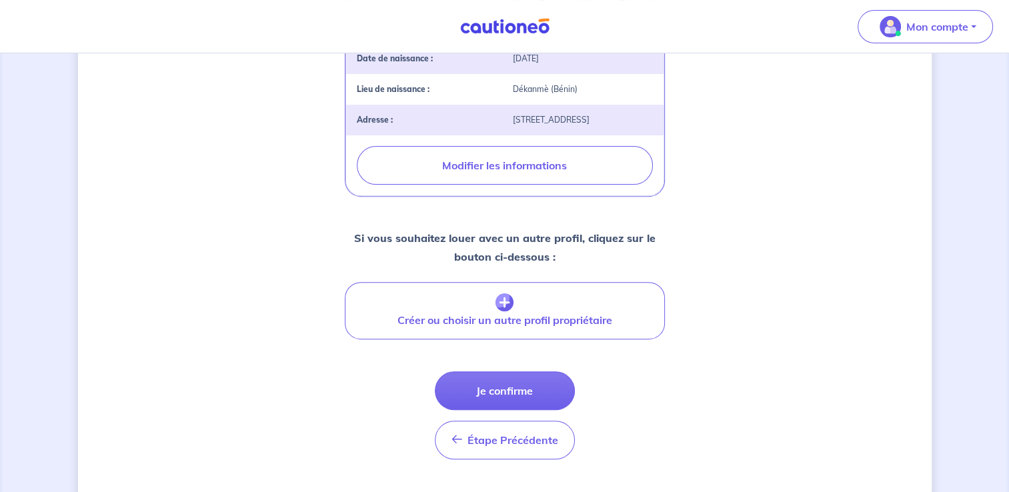
scroll to position [478, 0]
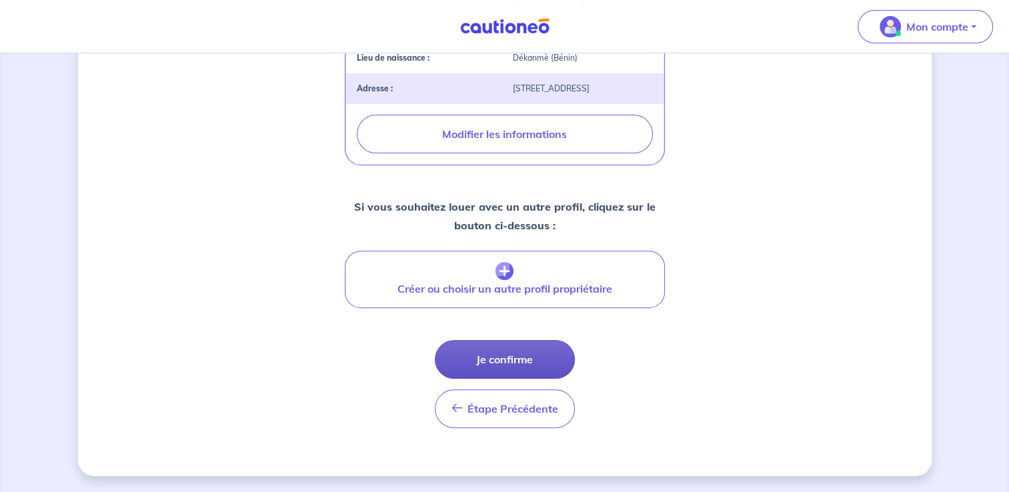
click at [514, 353] on button "Je confirme" at bounding box center [505, 359] width 140 height 39
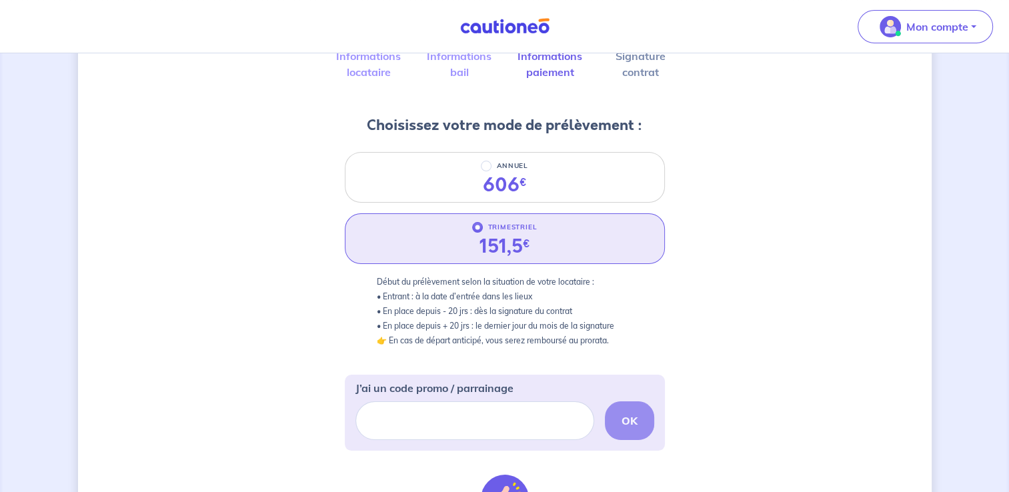
scroll to position [112, 0]
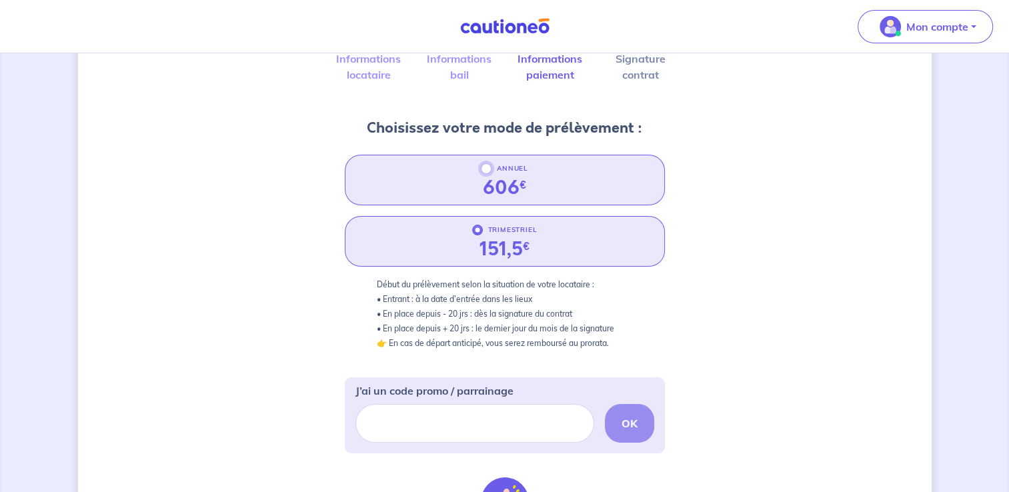
click at [485, 167] on input "ANNUEL" at bounding box center [486, 168] width 11 height 11
radio input "true"
click at [477, 228] on input "TRIMESTRIEL" at bounding box center [477, 230] width 11 height 11
radio input "true"
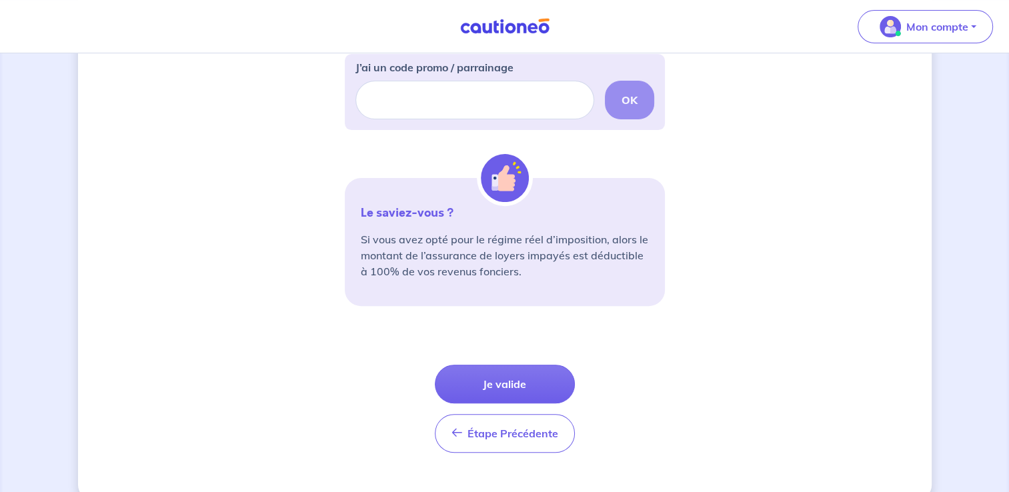
scroll to position [459, 0]
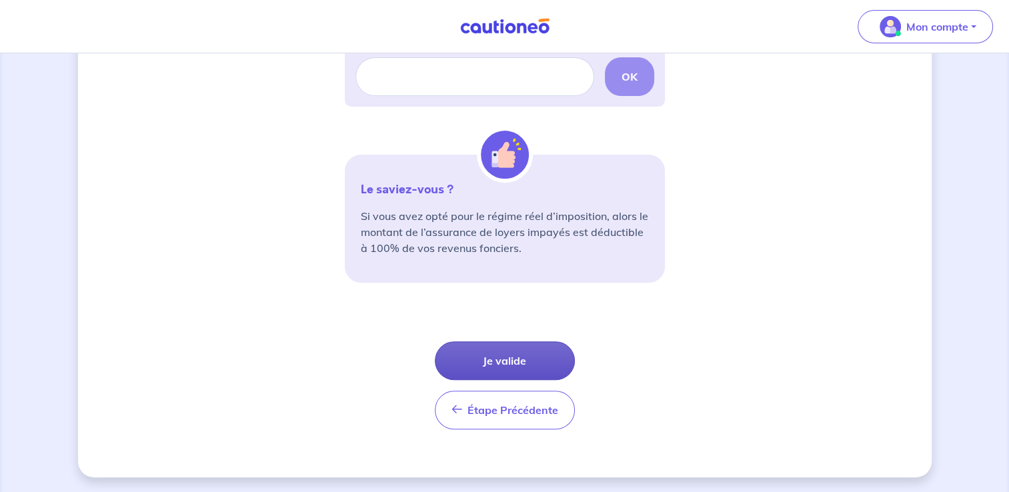
click at [517, 359] on button "Je valide" at bounding box center [505, 360] width 140 height 39
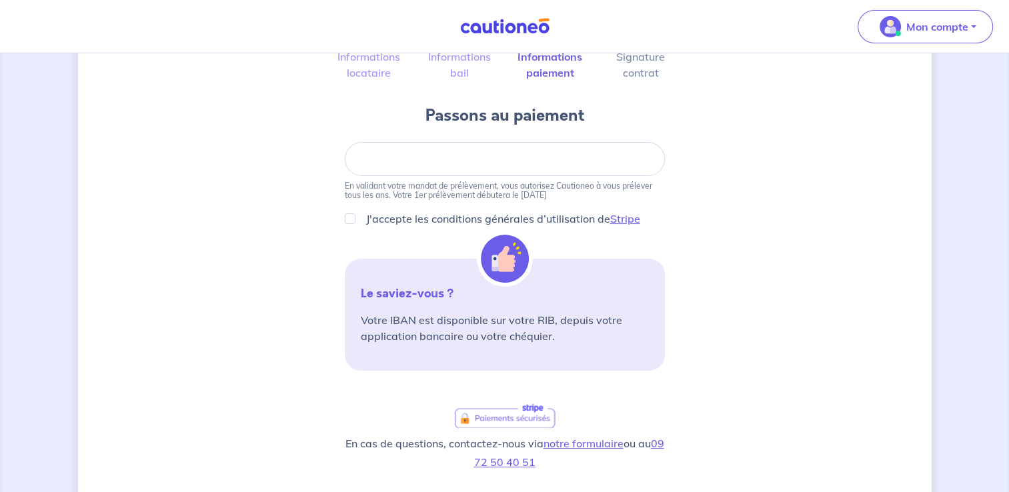
scroll to position [116, 0]
click at [624, 207] on form "Je valide En validant votre mandat de prélèvement, vous autorisez Cautioneo à v…" at bounding box center [505, 410] width 320 height 540
click at [626, 217] on link "Stripe" at bounding box center [625, 216] width 30 height 13
click at [351, 217] on input "J'accepte les conditions générales d’utilisation de Stripe" at bounding box center [350, 216] width 11 height 11
checkbox input "true"
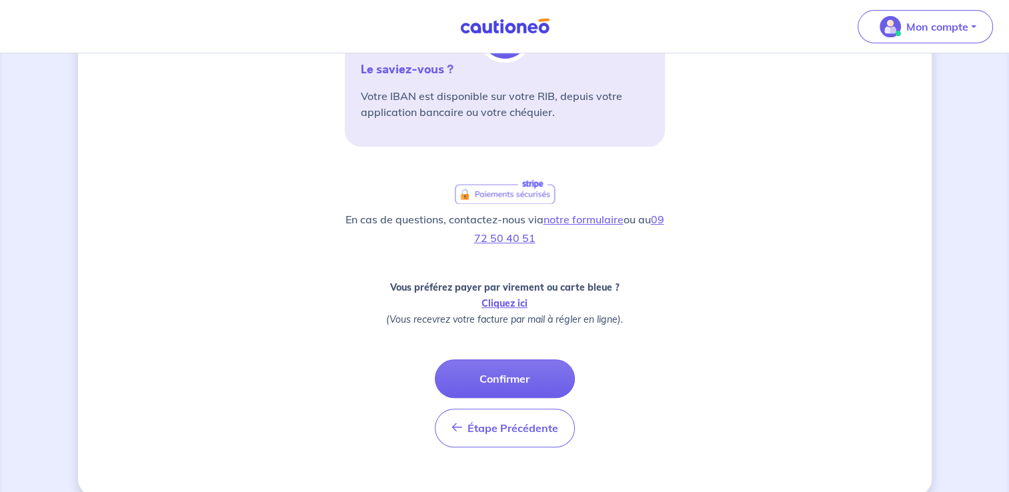
scroll to position [349, 0]
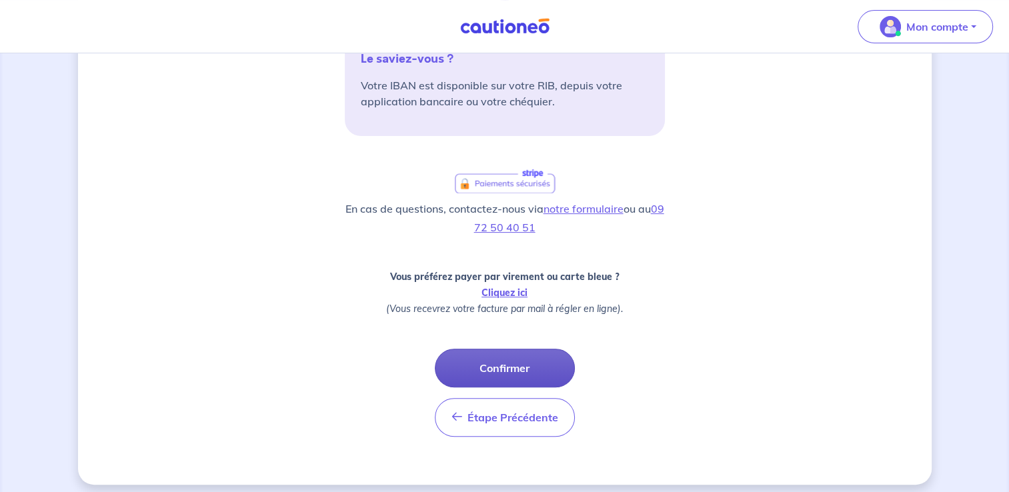
click at [512, 362] on button "Confirmer" at bounding box center [505, 368] width 140 height 39
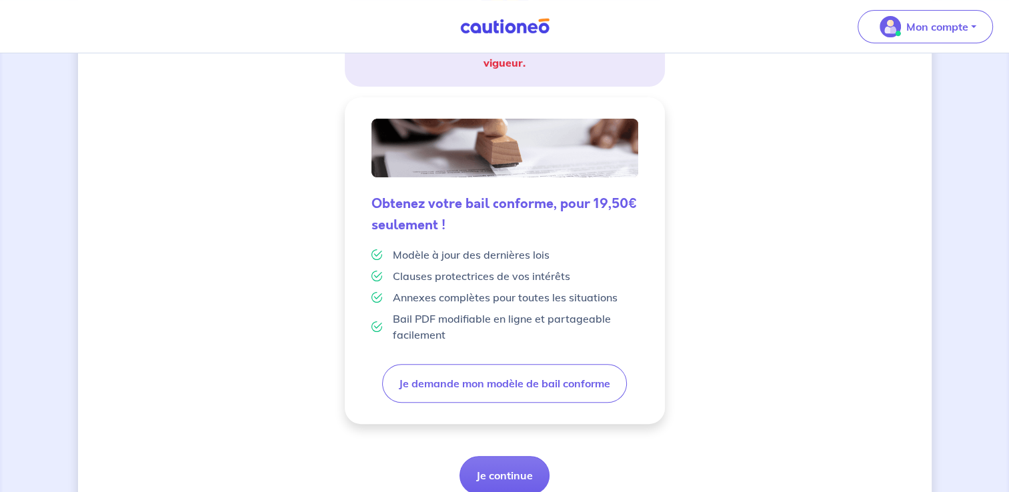
scroll to position [347, 0]
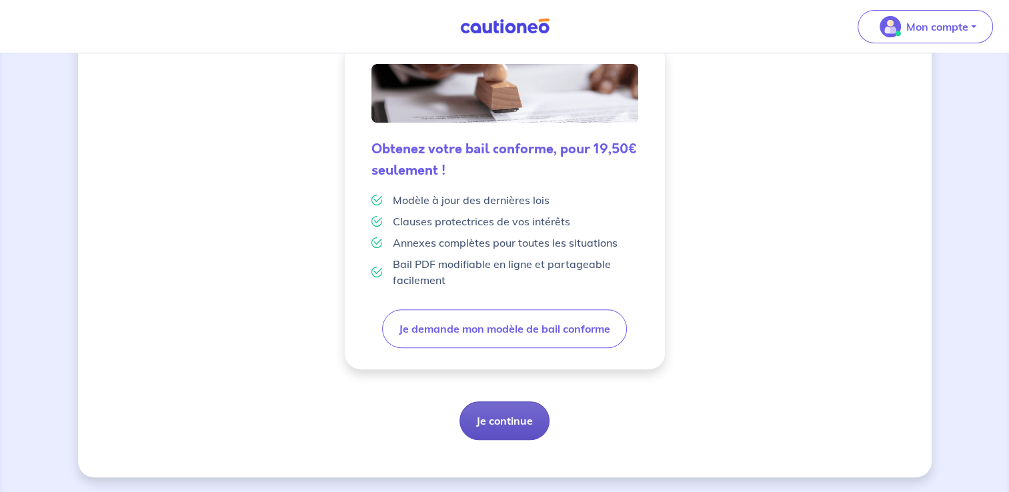
click at [517, 419] on button "Je continue" at bounding box center [504, 420] width 90 height 39
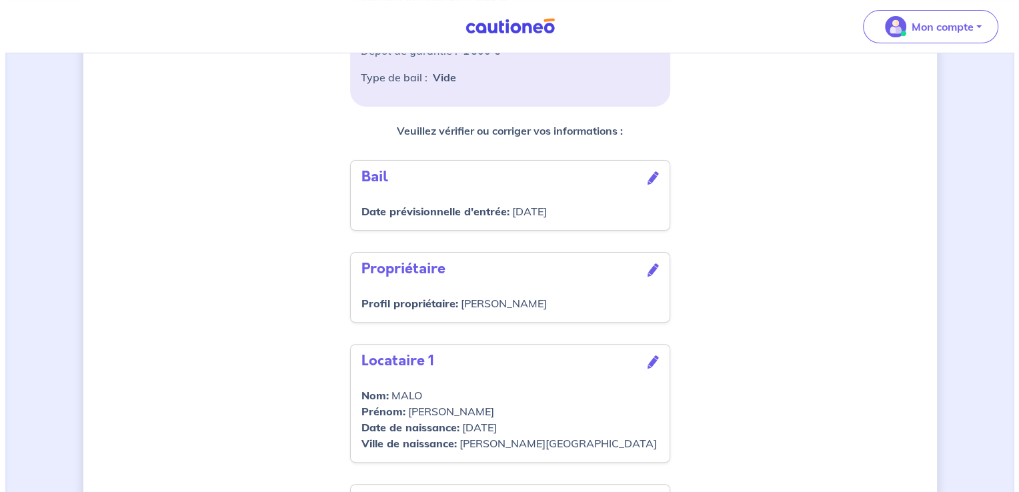
scroll to position [344, 0]
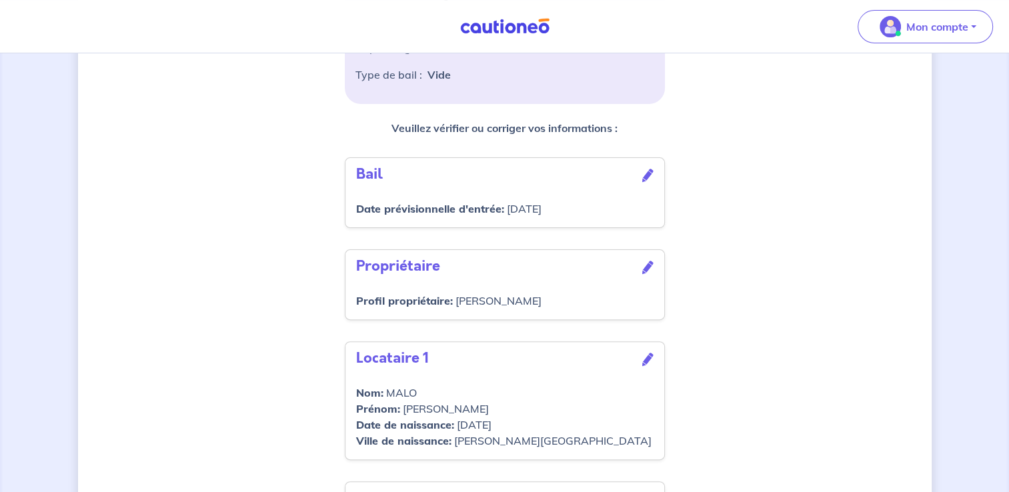
click at [647, 274] on icon at bounding box center [647, 267] width 11 height 13
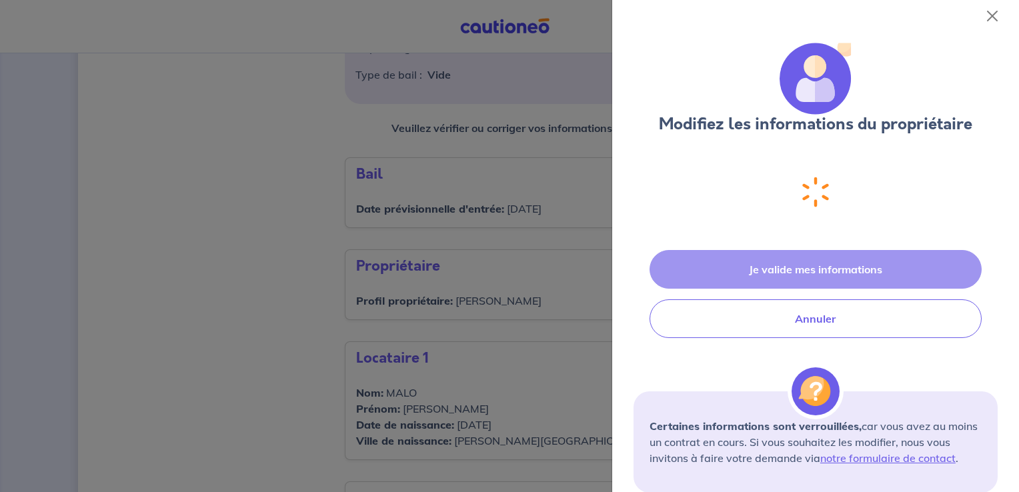
select select "FR"
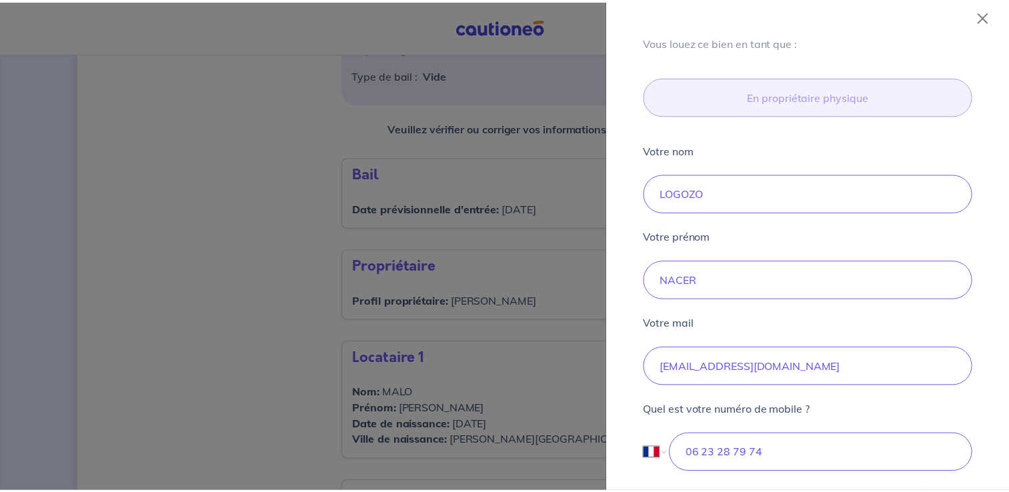
scroll to position [281, 0]
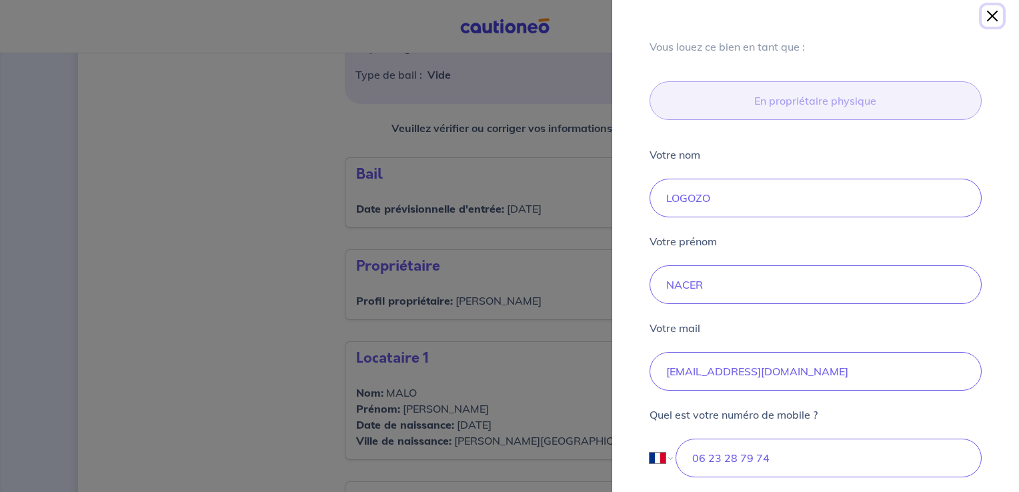
click at [994, 13] on button "Close" at bounding box center [991, 15] width 21 height 21
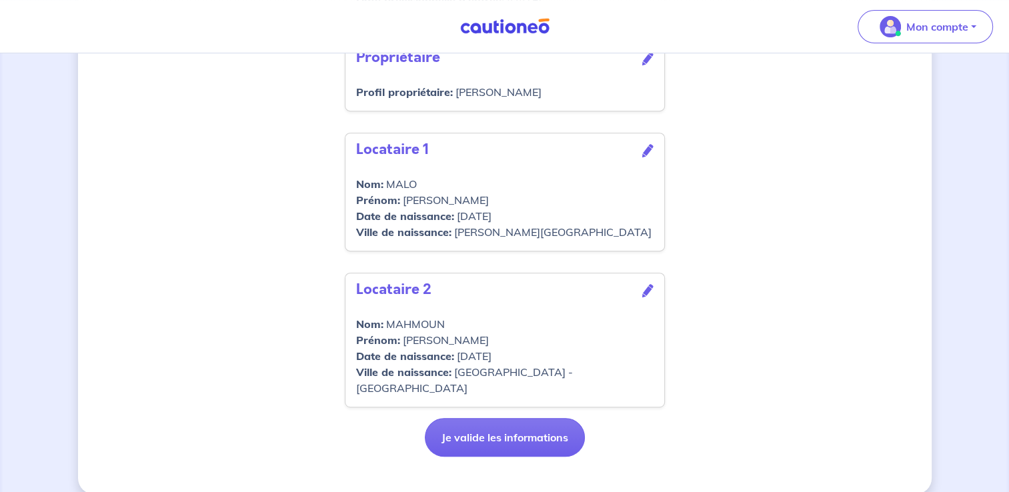
scroll to position [569, 0]
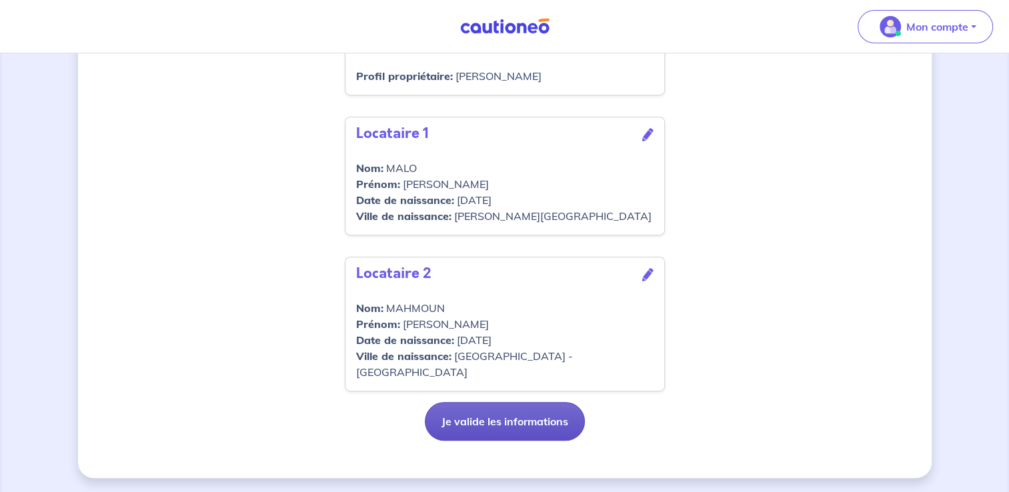
click at [544, 421] on button "Je valide les informations" at bounding box center [505, 421] width 160 height 39
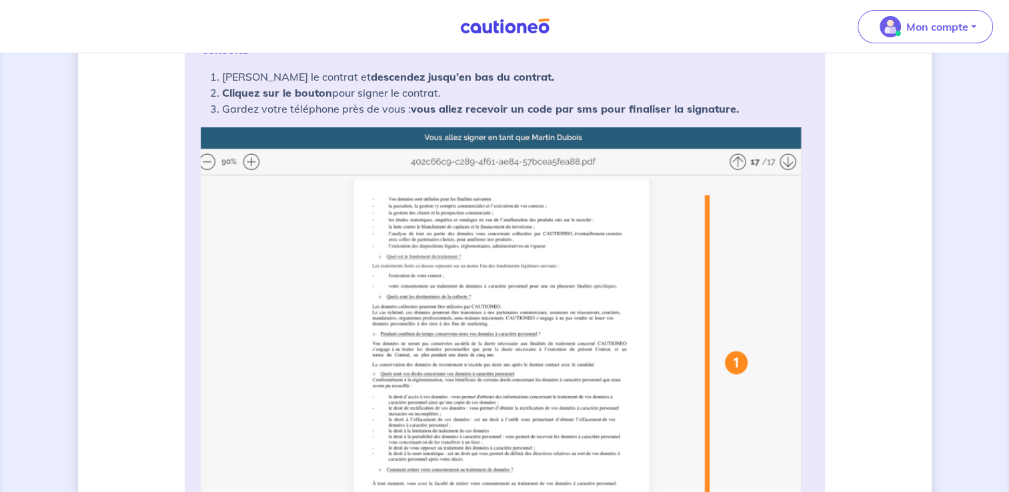
scroll to position [266, 0]
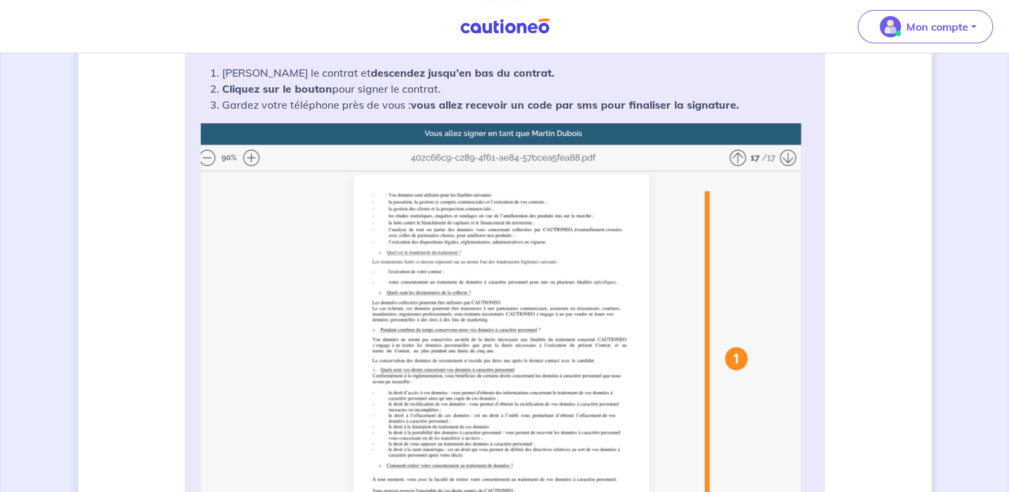
click at [251, 153] on img at bounding box center [505, 387] width 608 height 529
click at [536, 273] on img at bounding box center [505, 387] width 608 height 529
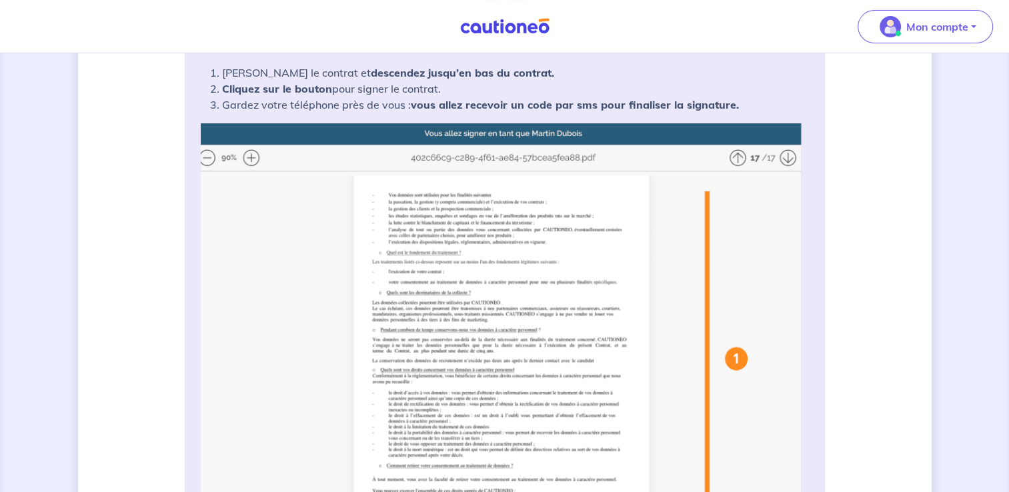
click at [536, 273] on img at bounding box center [505, 387] width 608 height 529
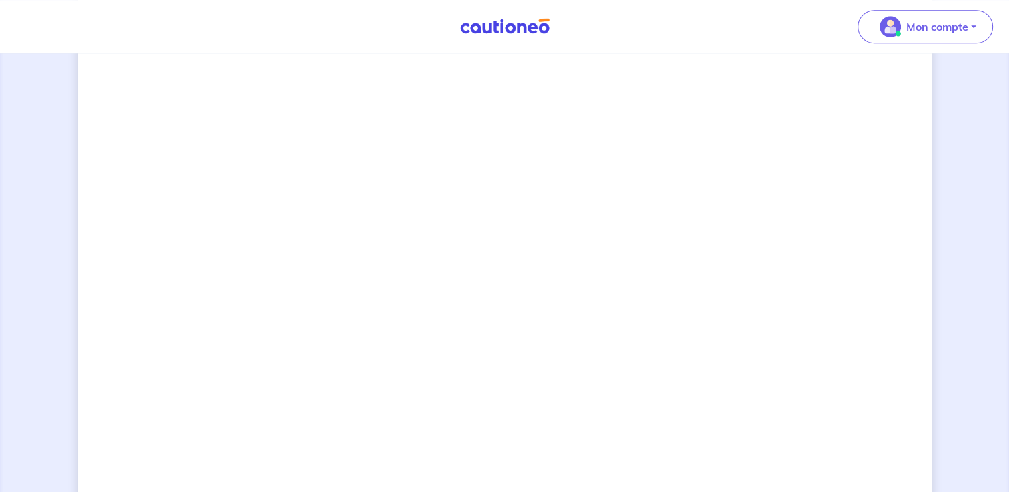
scroll to position [947, 0]
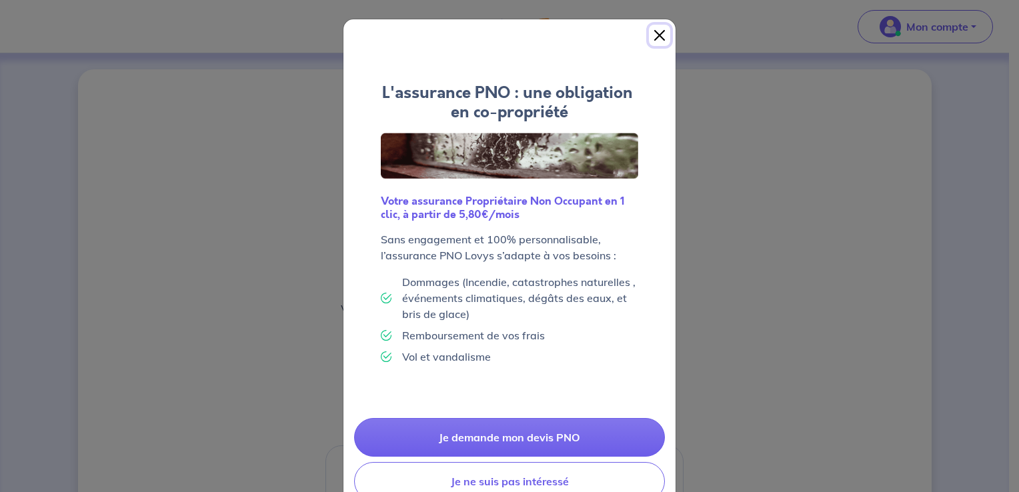
click at [656, 33] on button "Close" at bounding box center [659, 35] width 21 height 21
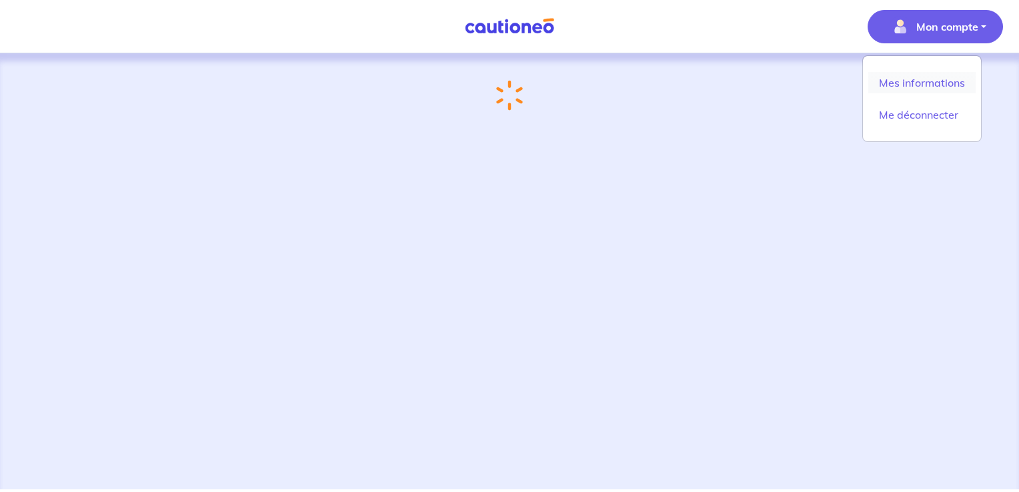
click at [947, 87] on link "Mes informations" at bounding box center [921, 82] width 107 height 21
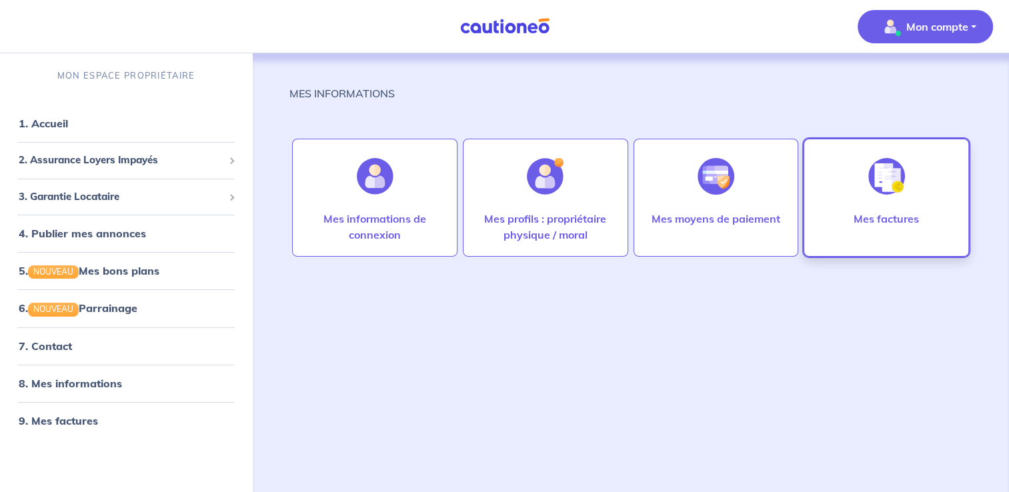
click at [868, 169] on img at bounding box center [886, 176] width 37 height 37
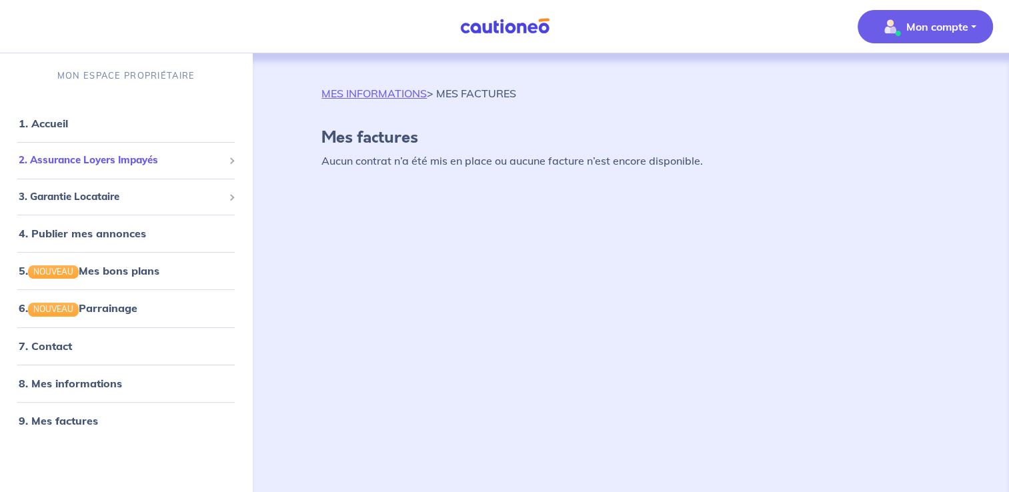
click at [125, 161] on span "2. Assurance Loyers Impayés" at bounding box center [121, 160] width 205 height 15
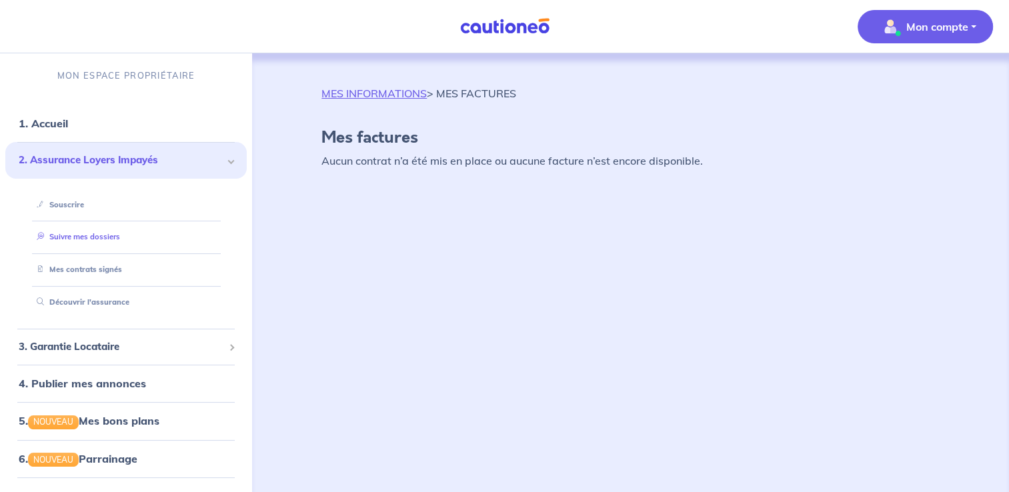
click at [107, 239] on link "Suivre mes dossiers" at bounding box center [75, 236] width 89 height 9
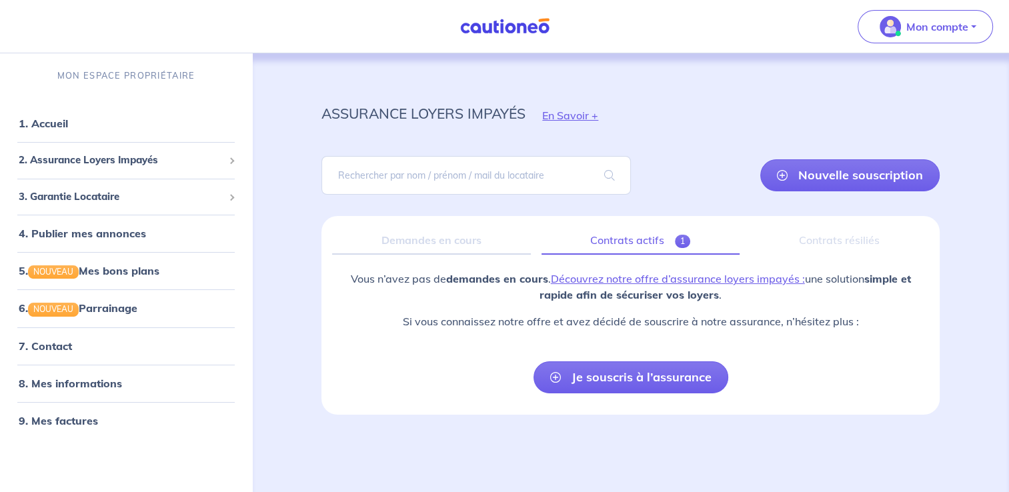
click at [648, 239] on link "Contrats actifs 1" at bounding box center [640, 241] width 198 height 28
